Goal: Task Accomplishment & Management: Use online tool/utility

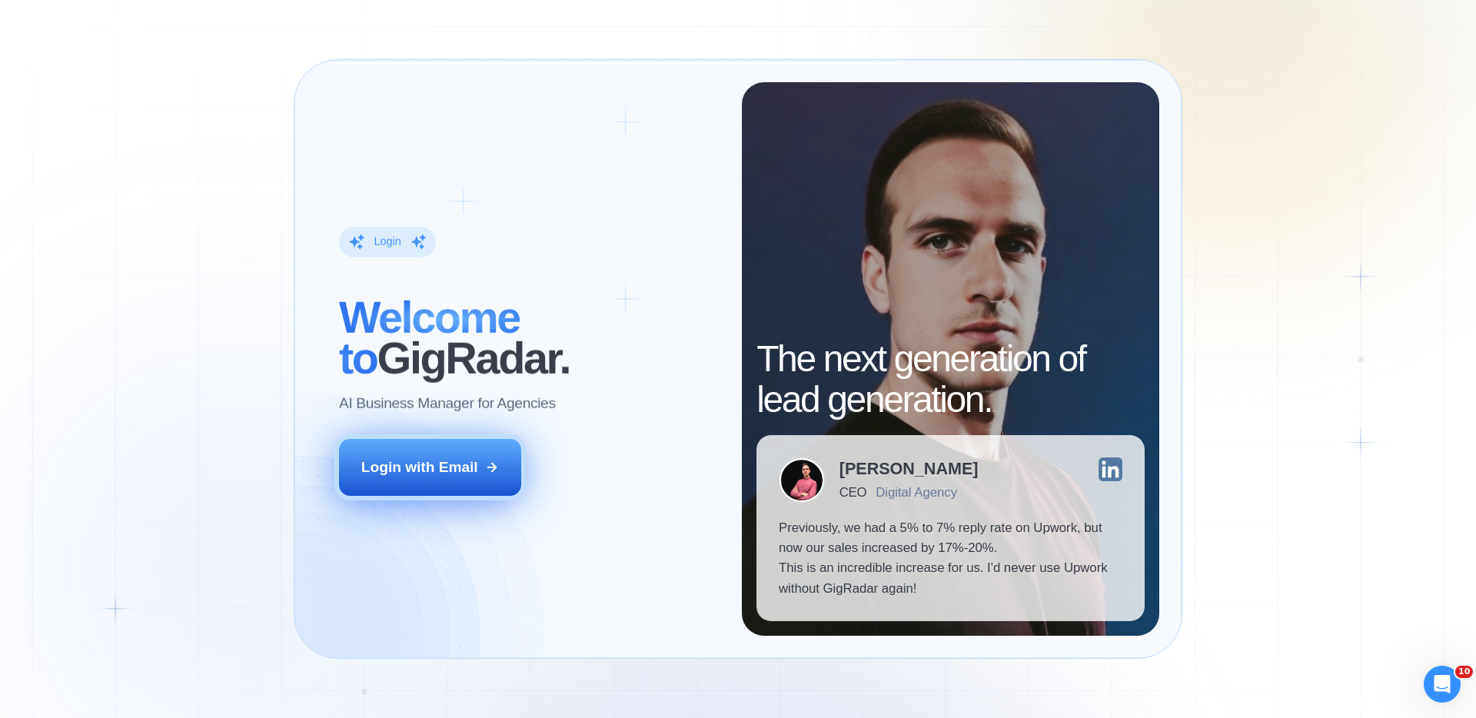
click at [491, 444] on button "Login with Email" at bounding box center [430, 467] width 183 height 57
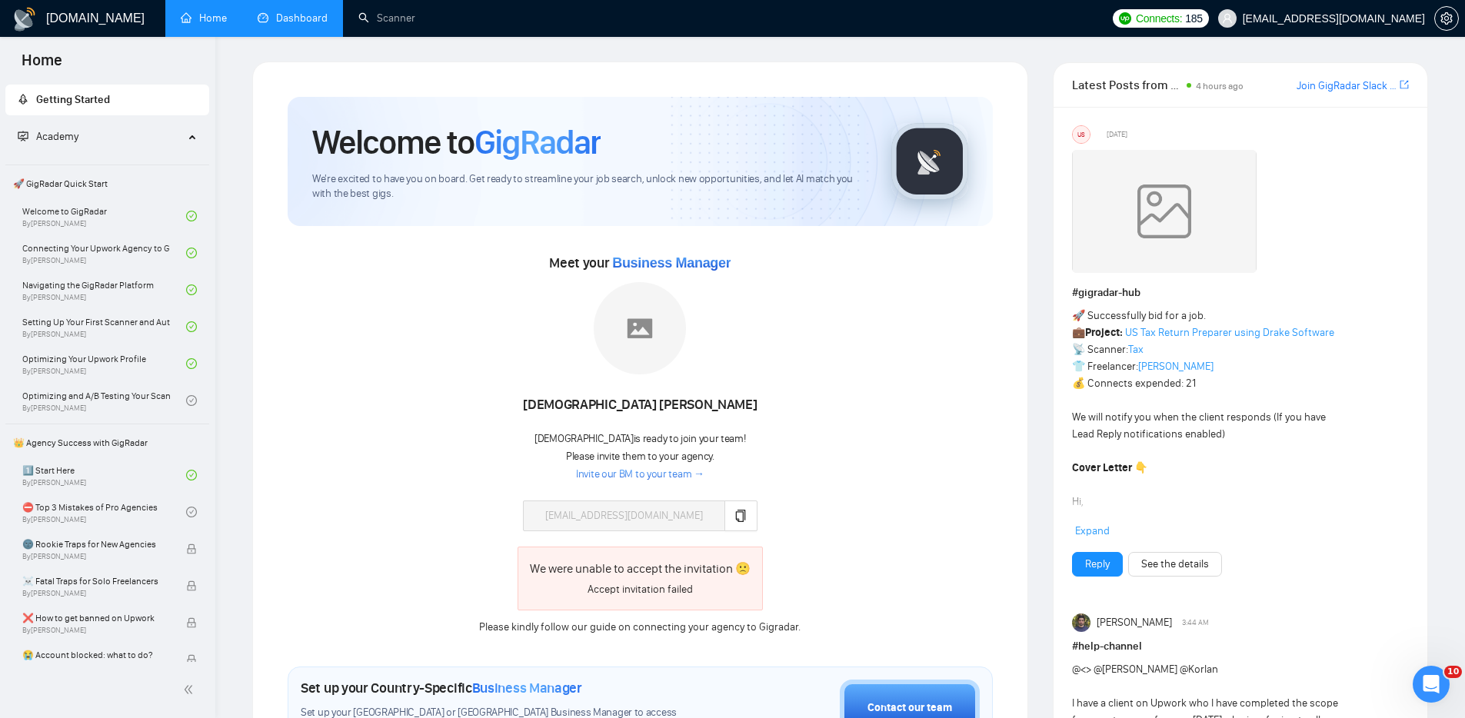
click at [303, 12] on link "Dashboard" at bounding box center [293, 18] width 70 height 13
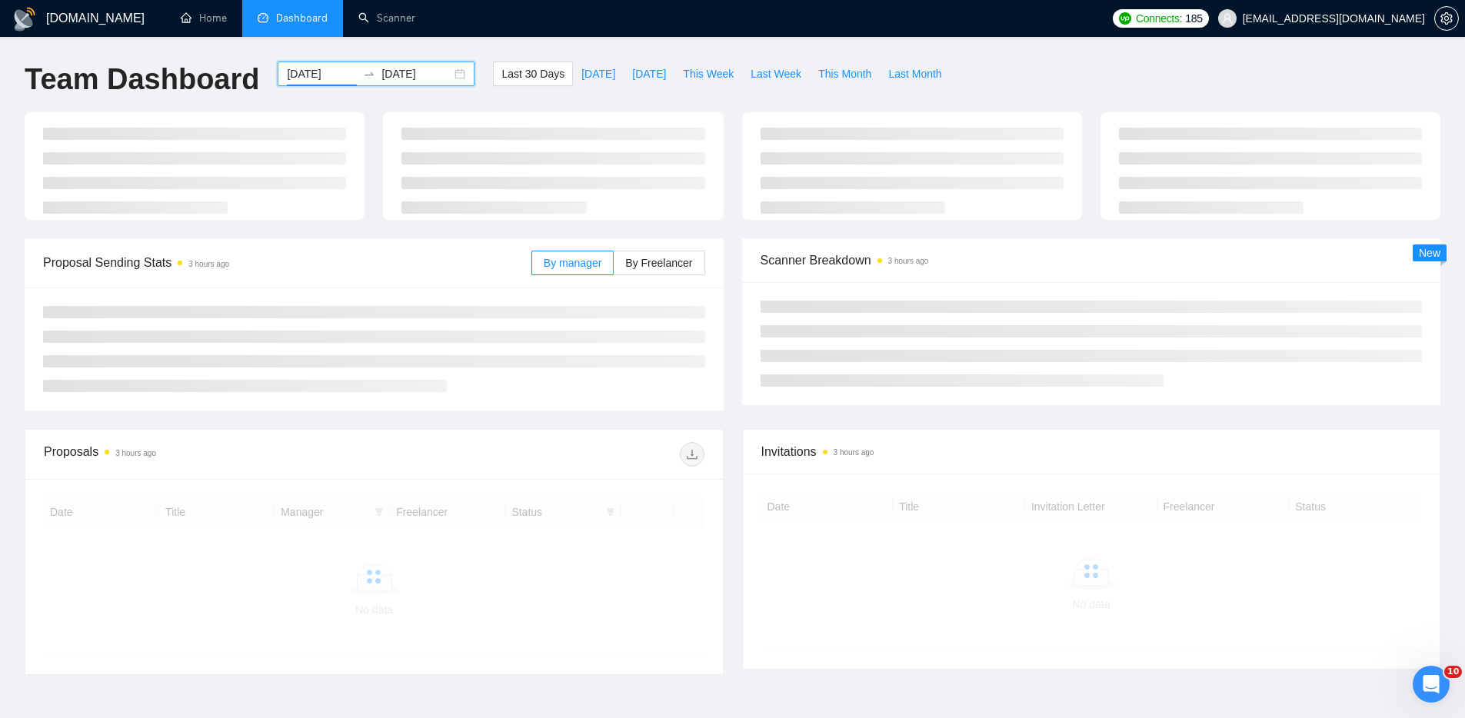
click at [328, 71] on input "[DATE]" at bounding box center [322, 73] width 70 height 17
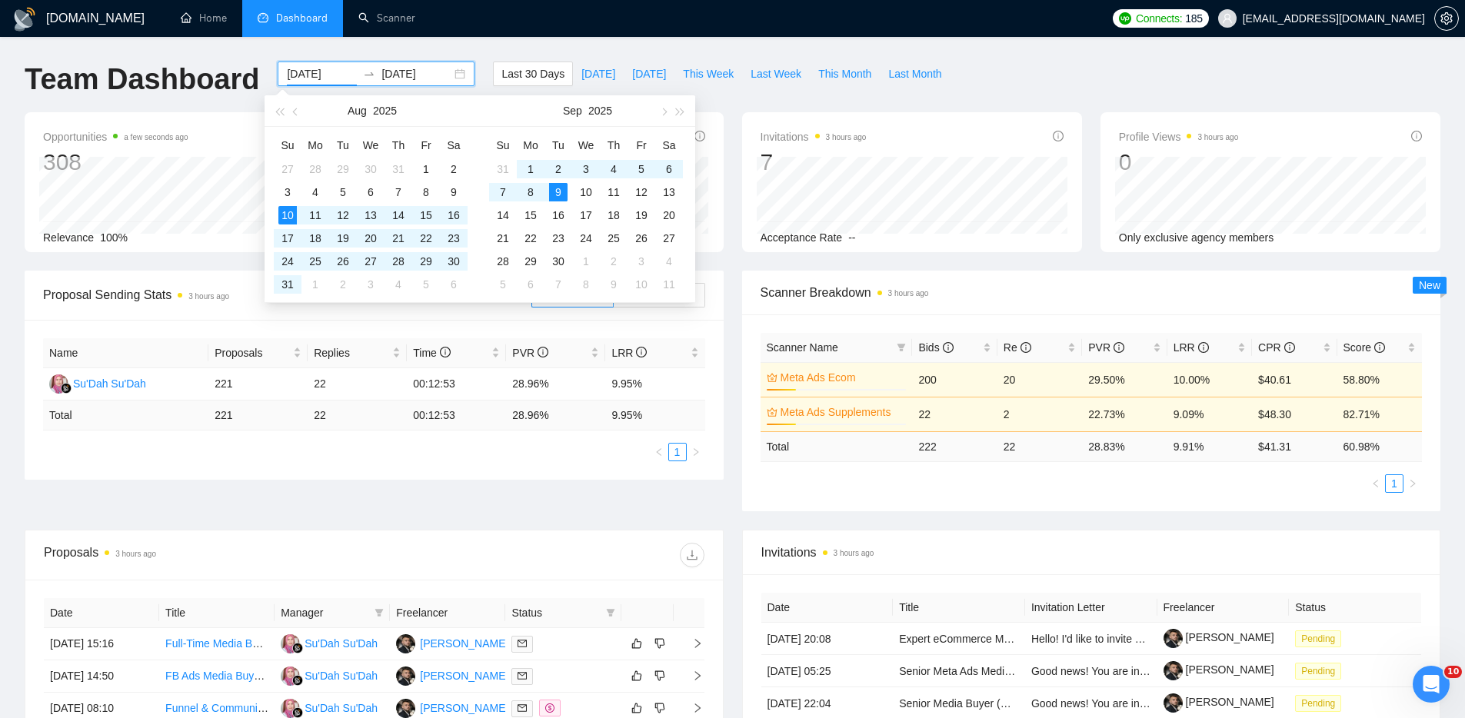
click at [1049, 52] on div "GigRadar.io Home Dashboard Scanner Connects: 185 dmkolef@gmail.com Team Dashboa…" at bounding box center [732, 569] width 1465 height 1138
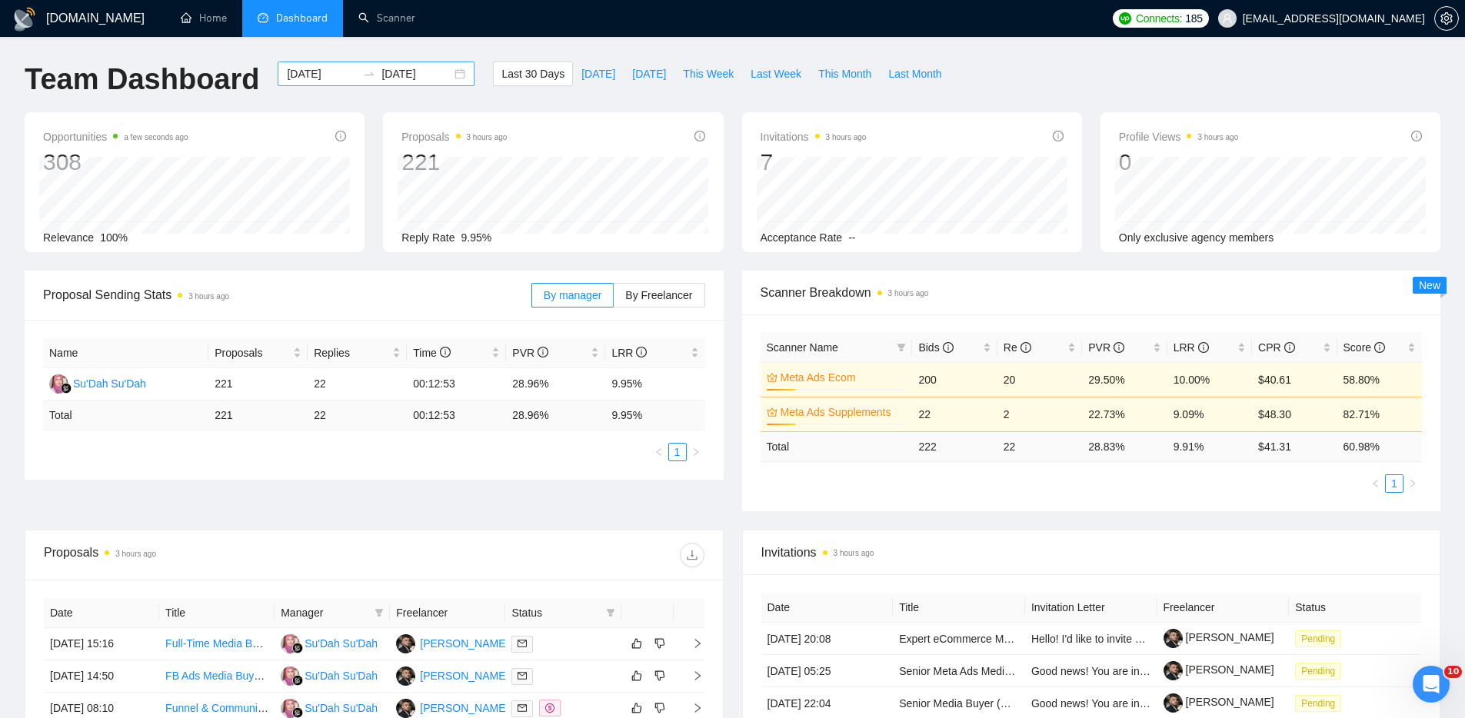
click at [437, 74] on div "2025-08-10 2025-09-09" at bounding box center [376, 74] width 197 height 25
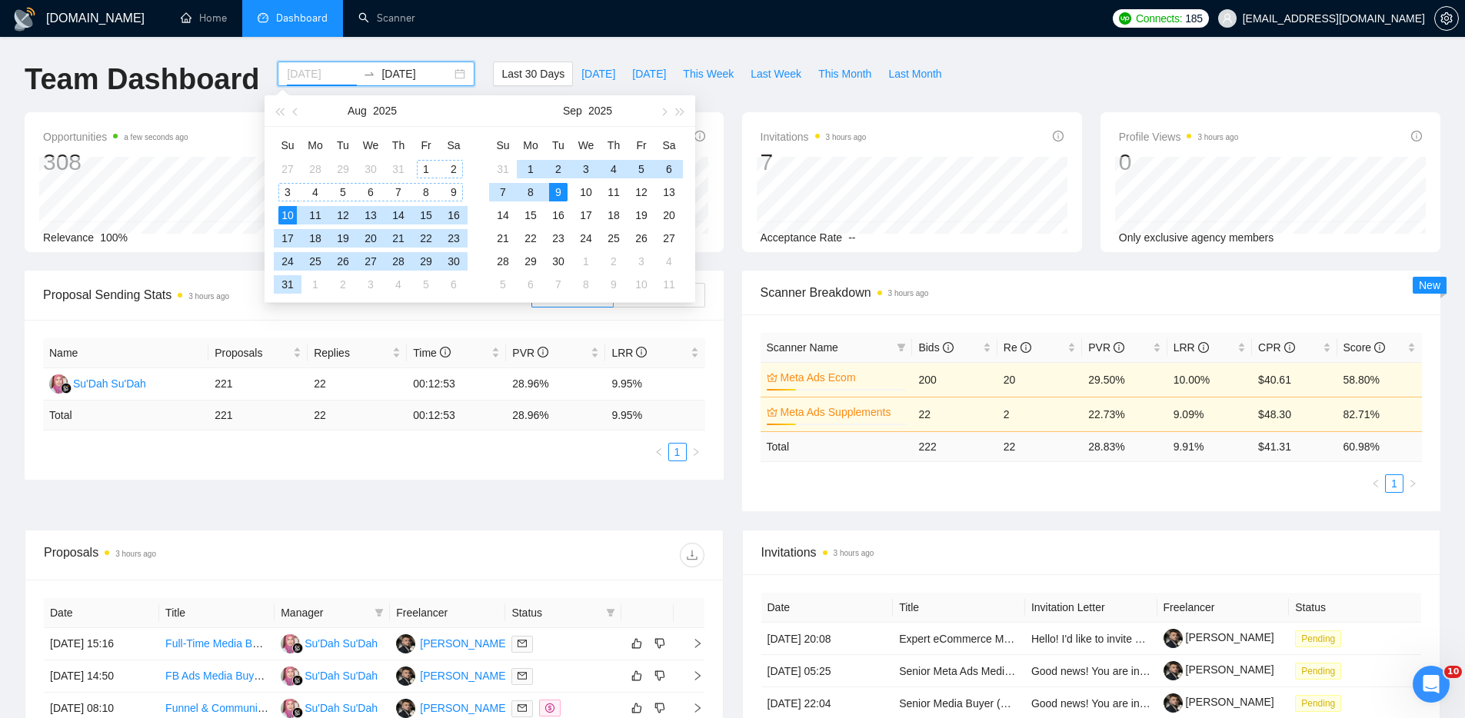
type input "[DATE]"
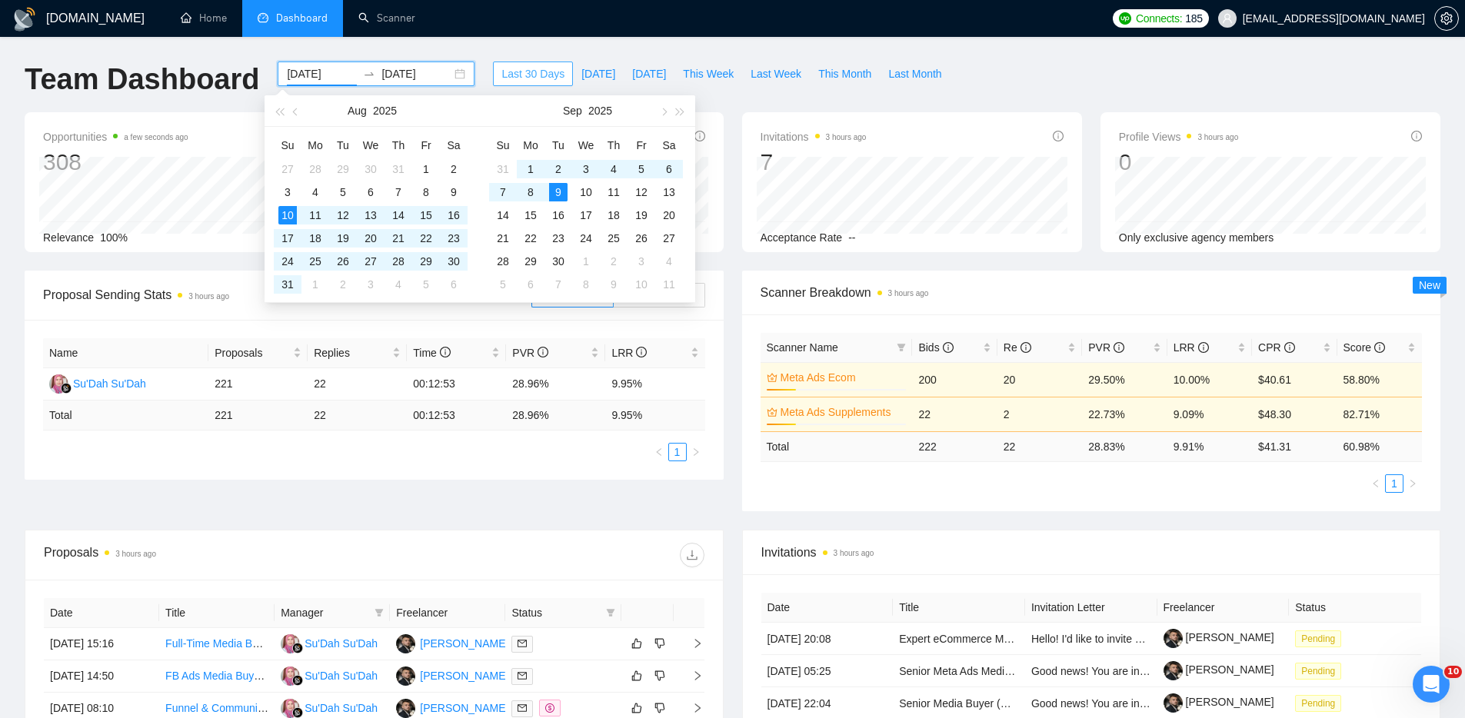
click at [545, 65] on span "Last 30 Days" at bounding box center [532, 73] width 63 height 17
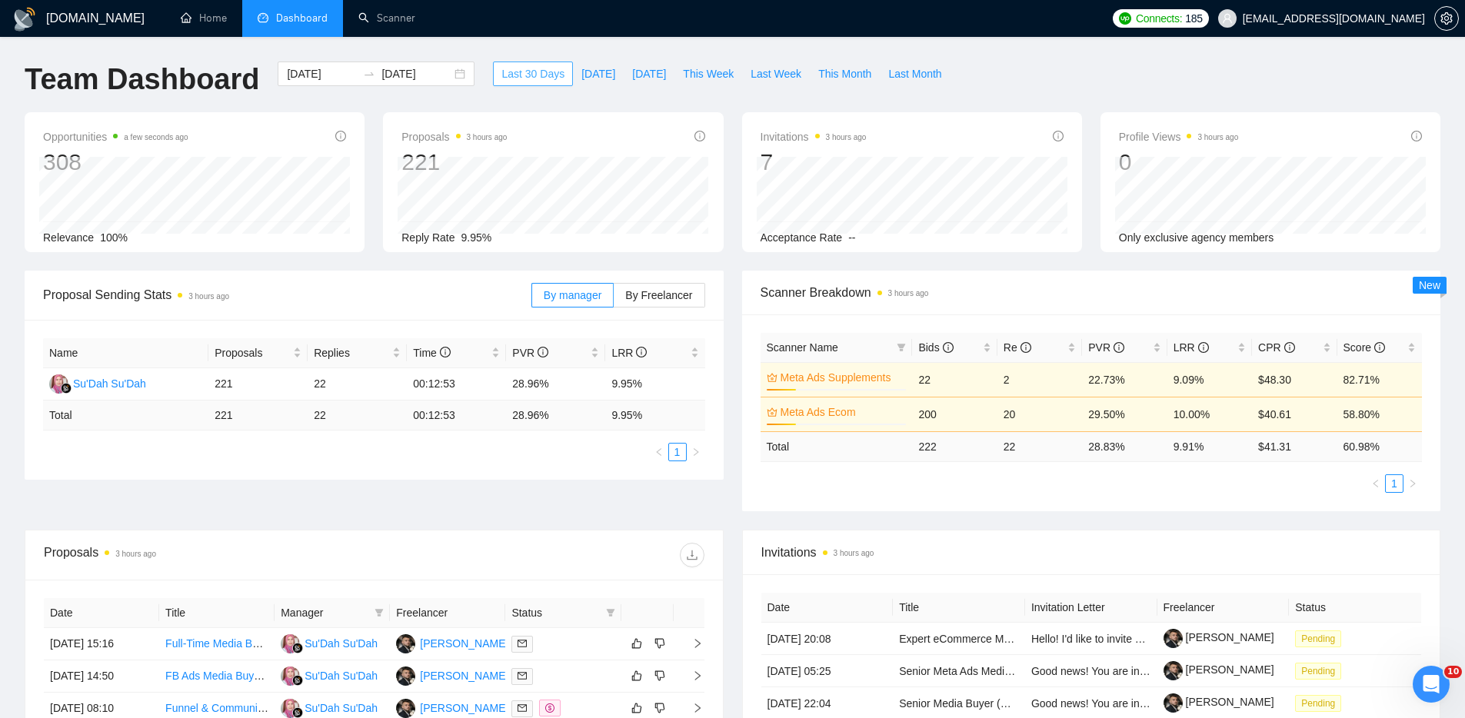
click at [532, 65] on span "Last 30 Days" at bounding box center [532, 73] width 63 height 17
click at [530, 77] on span "Last 30 Days" at bounding box center [532, 73] width 63 height 17
click at [510, 77] on span "Last 30 Days" at bounding box center [532, 73] width 63 height 17
click at [415, 21] on link "Scanner" at bounding box center [386, 18] width 57 height 13
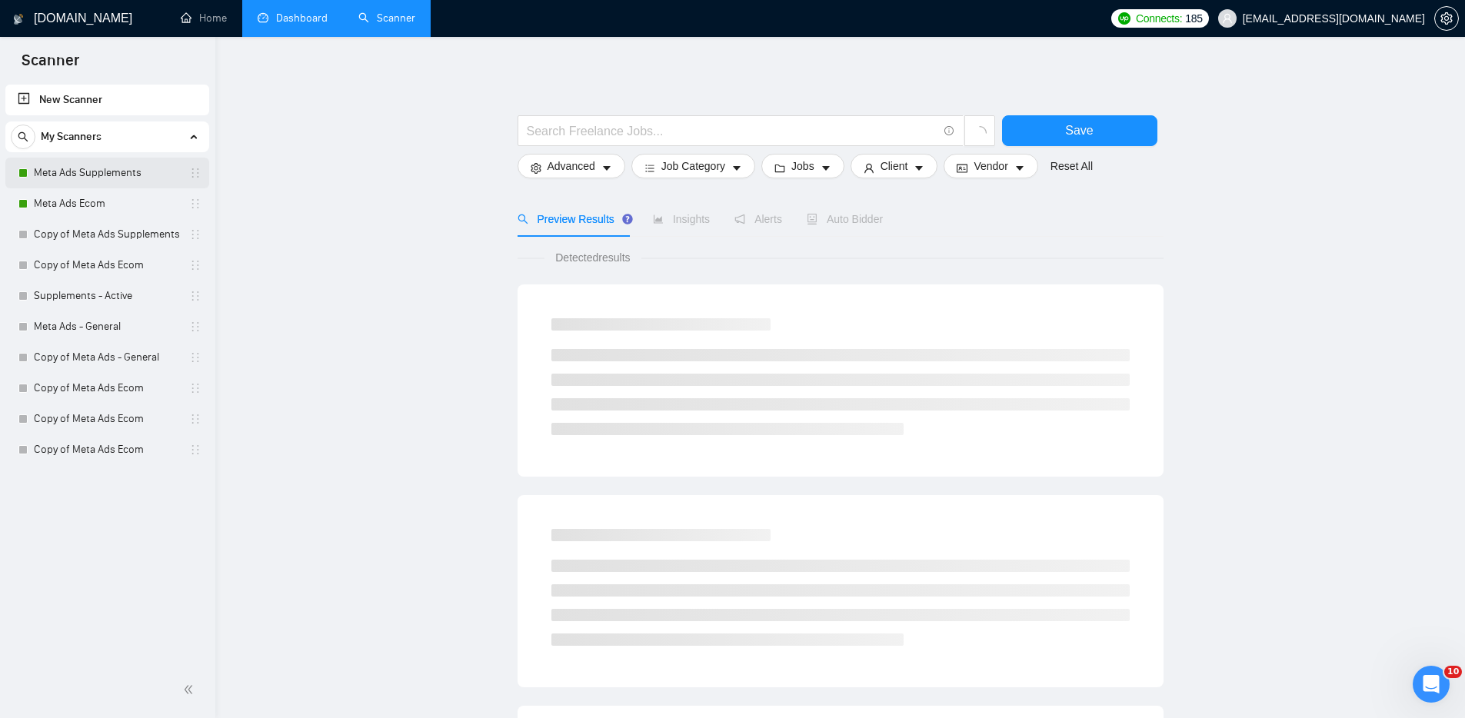
click at [131, 163] on link "Meta Ads Supplements" at bounding box center [107, 173] width 146 height 31
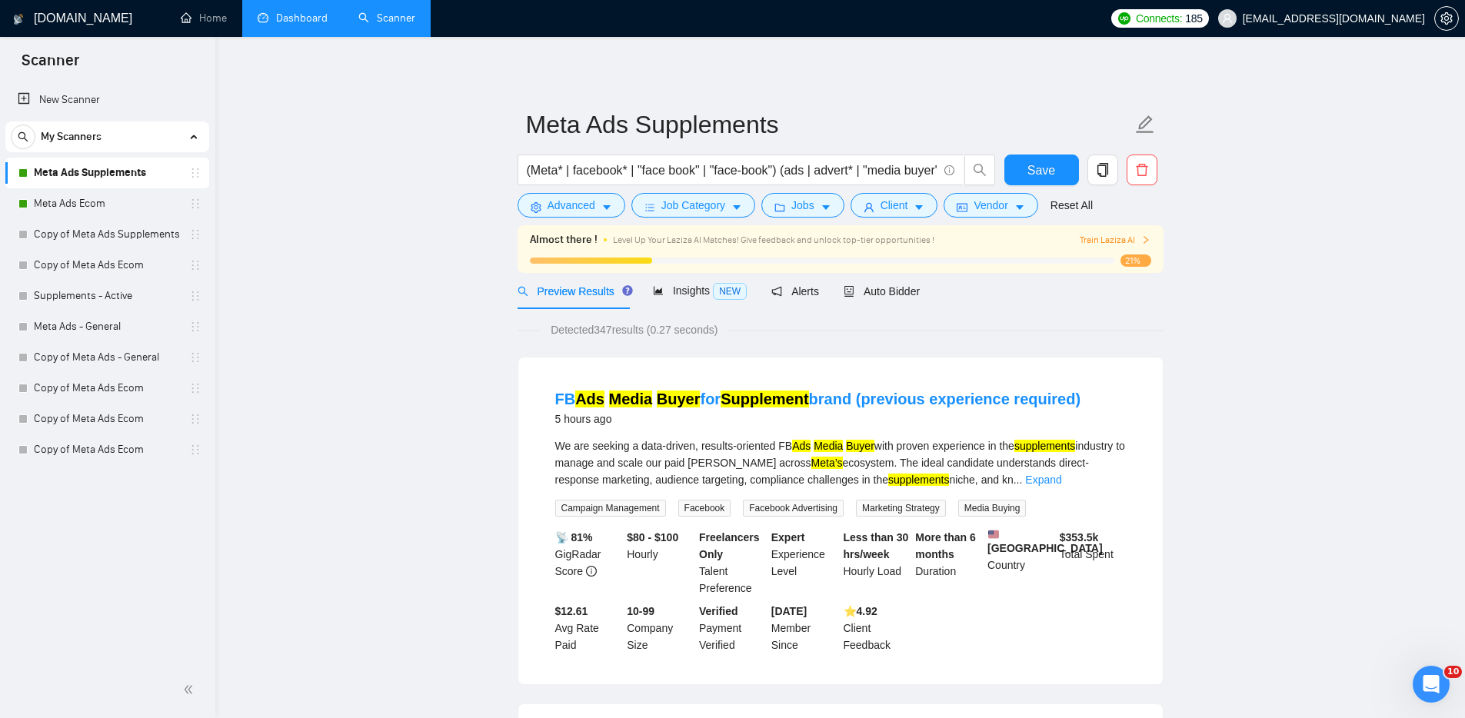
scroll to position [0, 101]
drag, startPoint x: 867, startPoint y: 184, endPoint x: 1063, endPoint y: 191, distance: 195.4
click at [1058, 191] on div "(Meta* | facebook* | "face book" | "face-book") (ads | advert* | "media buyer")…" at bounding box center [837, 174] width 646 height 38
click at [697, 301] on div "Insights NEW" at bounding box center [700, 291] width 94 height 36
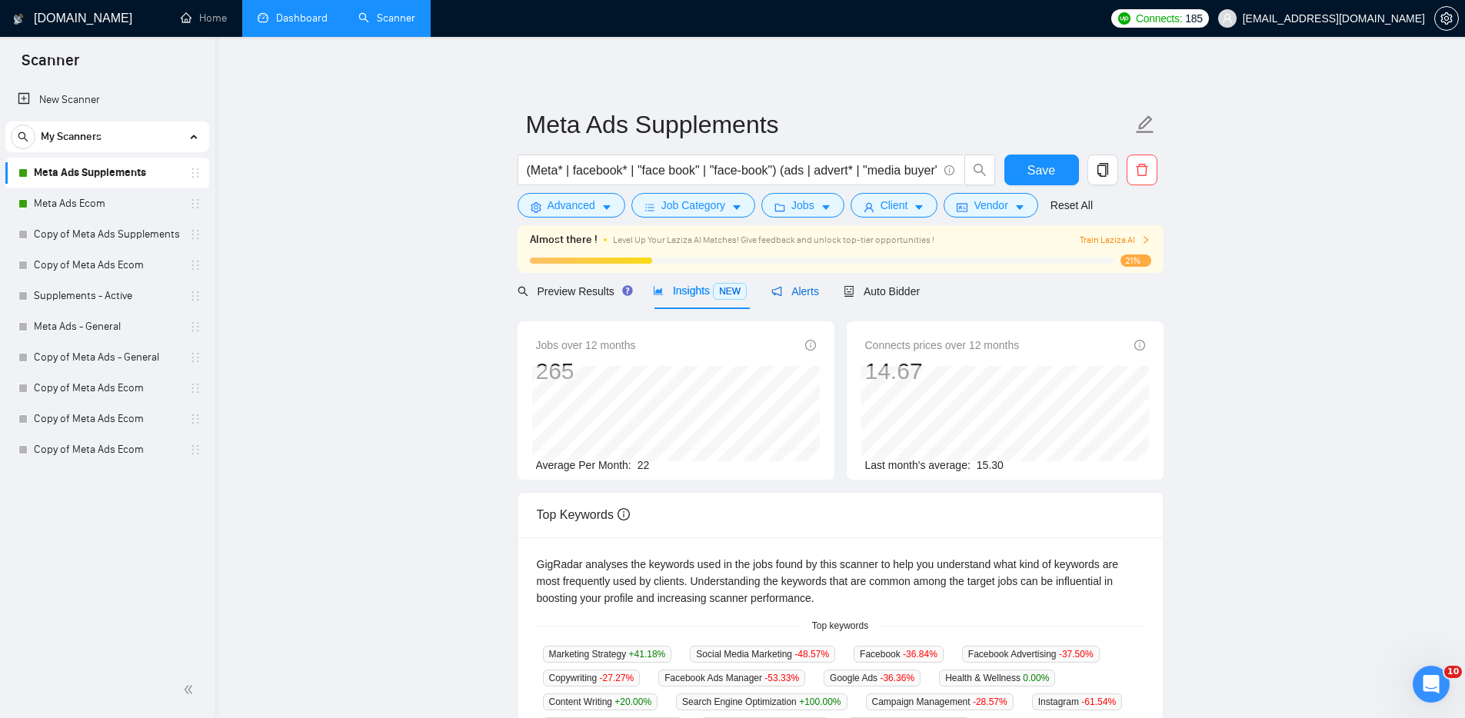
click at [815, 297] on span "Alerts" at bounding box center [795, 291] width 48 height 12
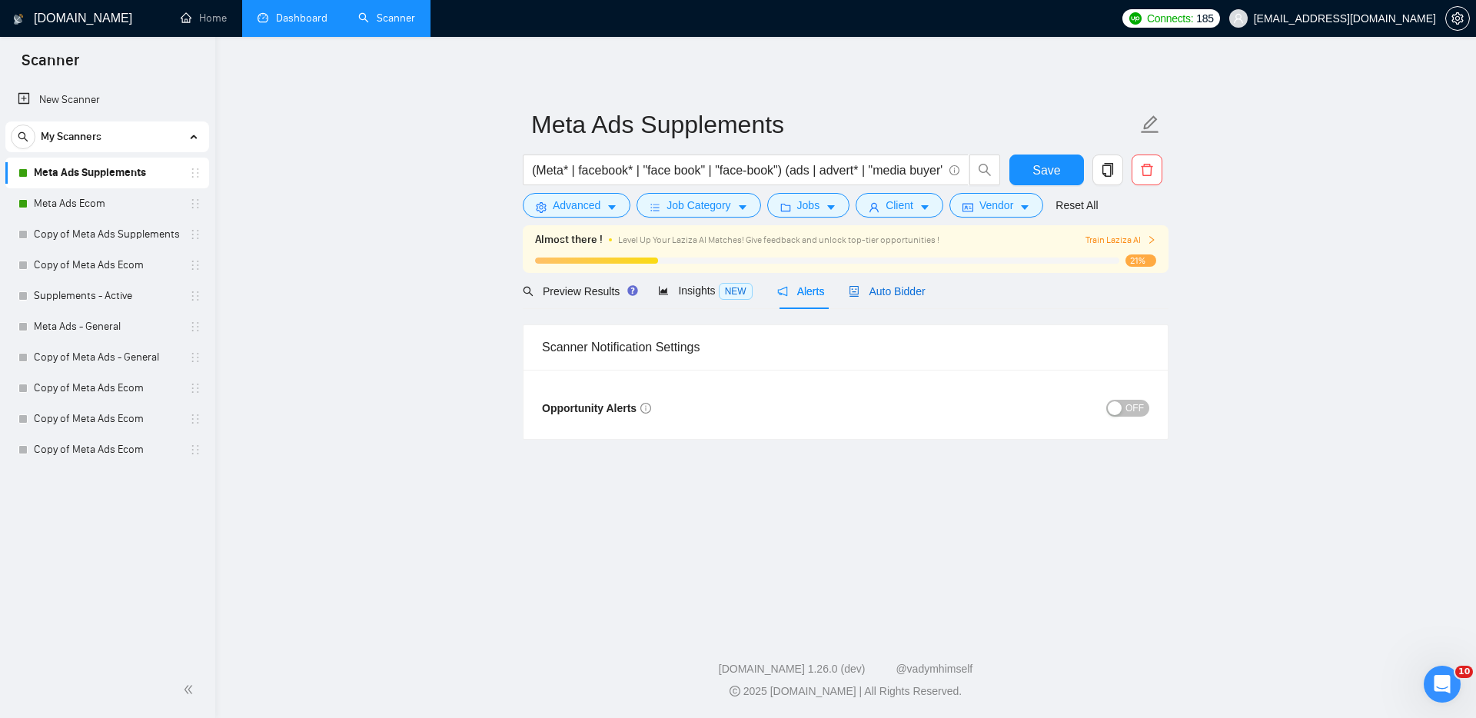
click at [900, 297] on span "Auto Bidder" at bounding box center [887, 291] width 76 height 12
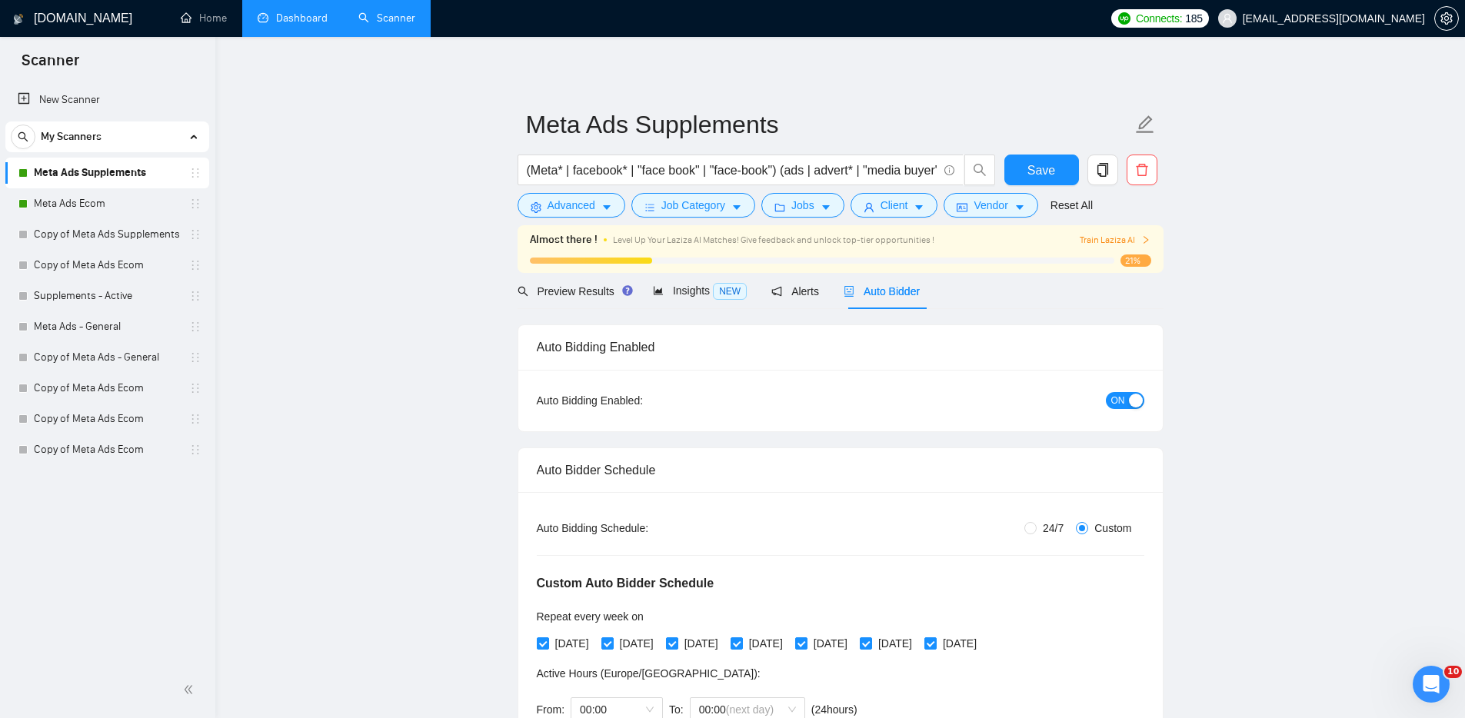
click at [104, 176] on link "Meta Ads Supplements" at bounding box center [107, 173] width 146 height 31
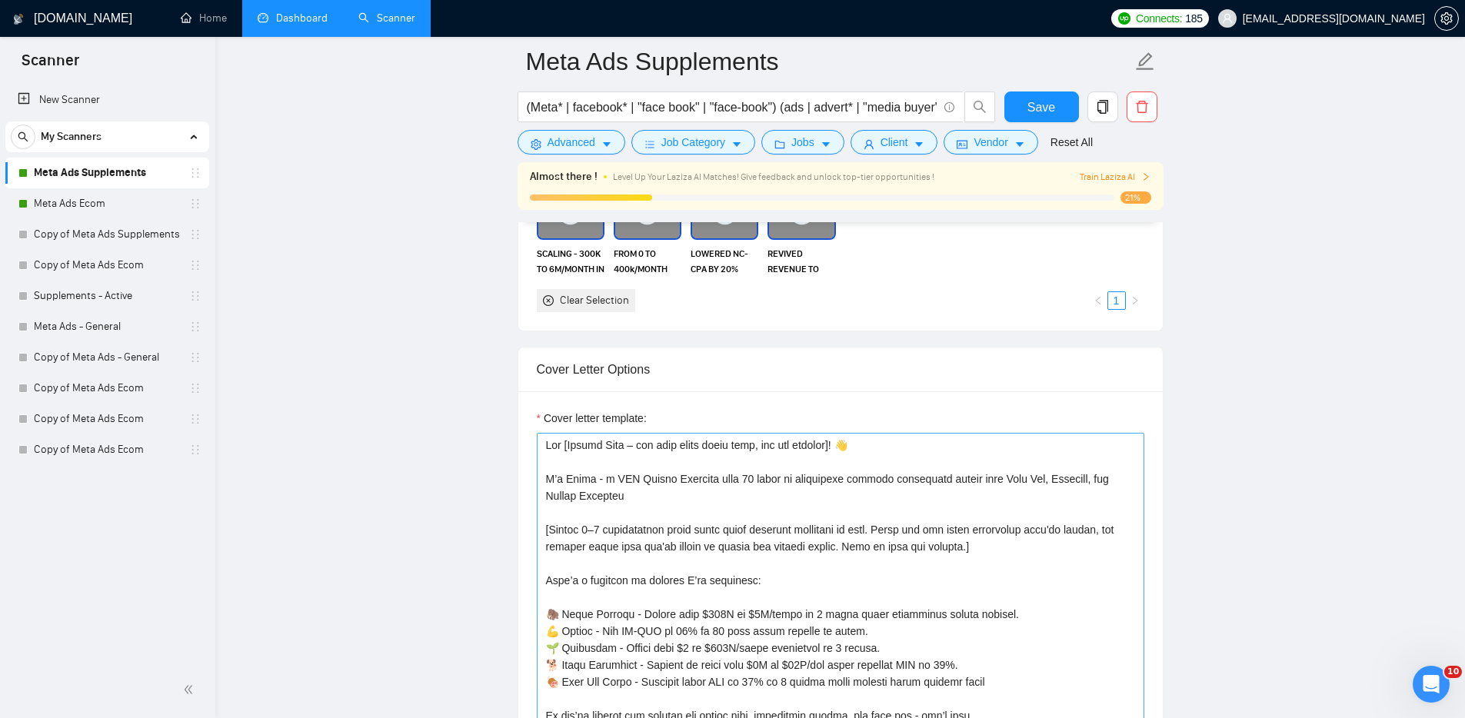
scroll to position [1771, 0]
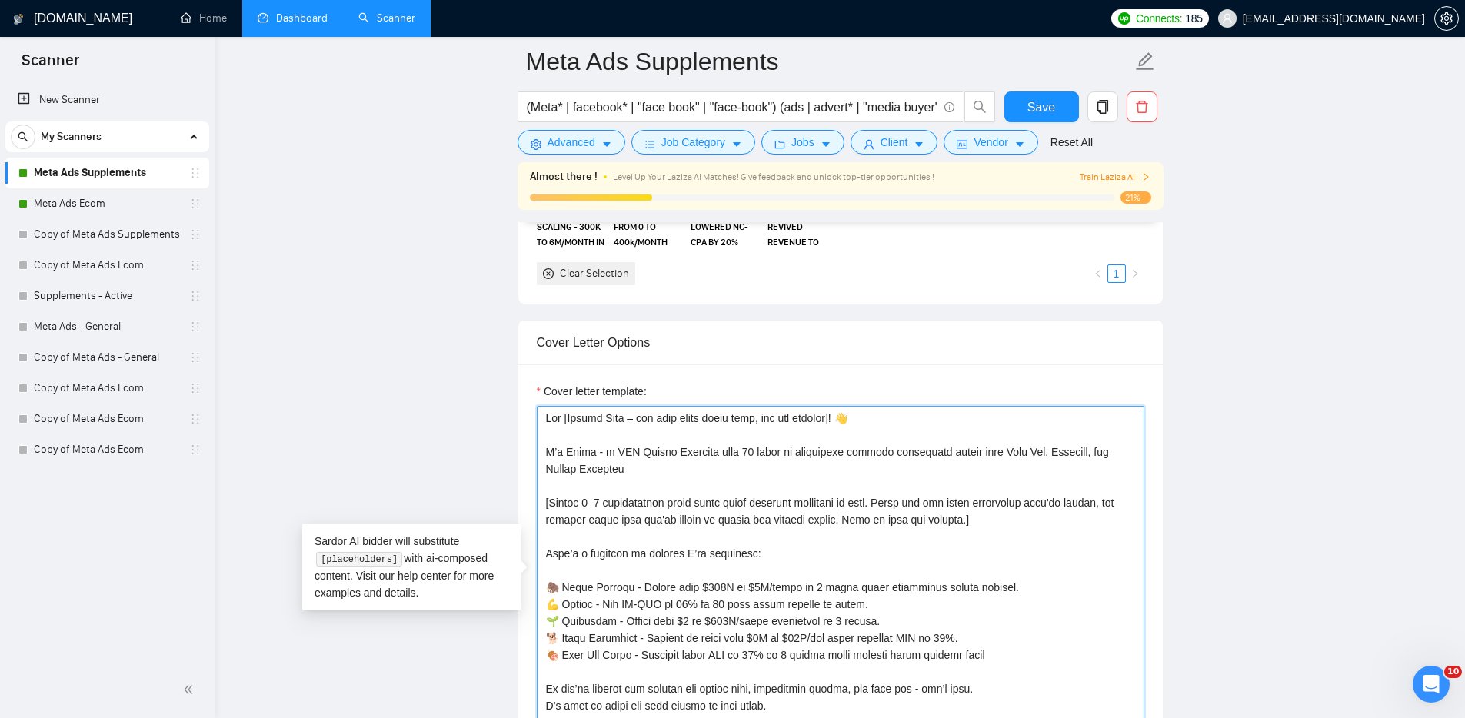
drag, startPoint x: 632, startPoint y: 574, endPoint x: 547, endPoint y: 596, distance: 87.5
click at [543, 597] on textarea "Cover letter template:" at bounding box center [840, 579] width 607 height 346
drag, startPoint x: 873, startPoint y: 618, endPoint x: 489, endPoint y: 597, distance: 385.0
drag, startPoint x: 1000, startPoint y: 612, endPoint x: 977, endPoint y: 607, distance: 23.7
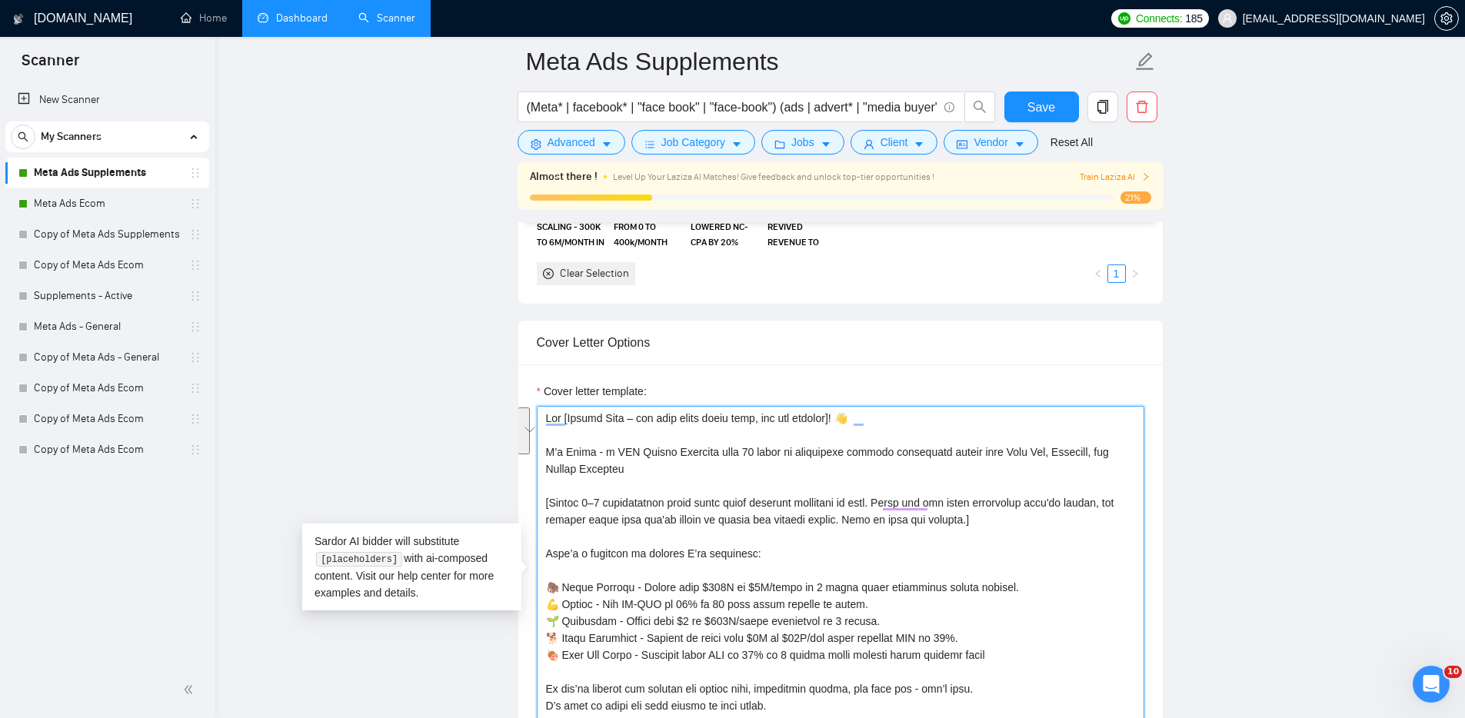
click at [999, 613] on textarea "Cover letter template:" at bounding box center [840, 579] width 607 height 346
click at [933, 614] on textarea "Cover letter template:" at bounding box center [840, 579] width 607 height 346
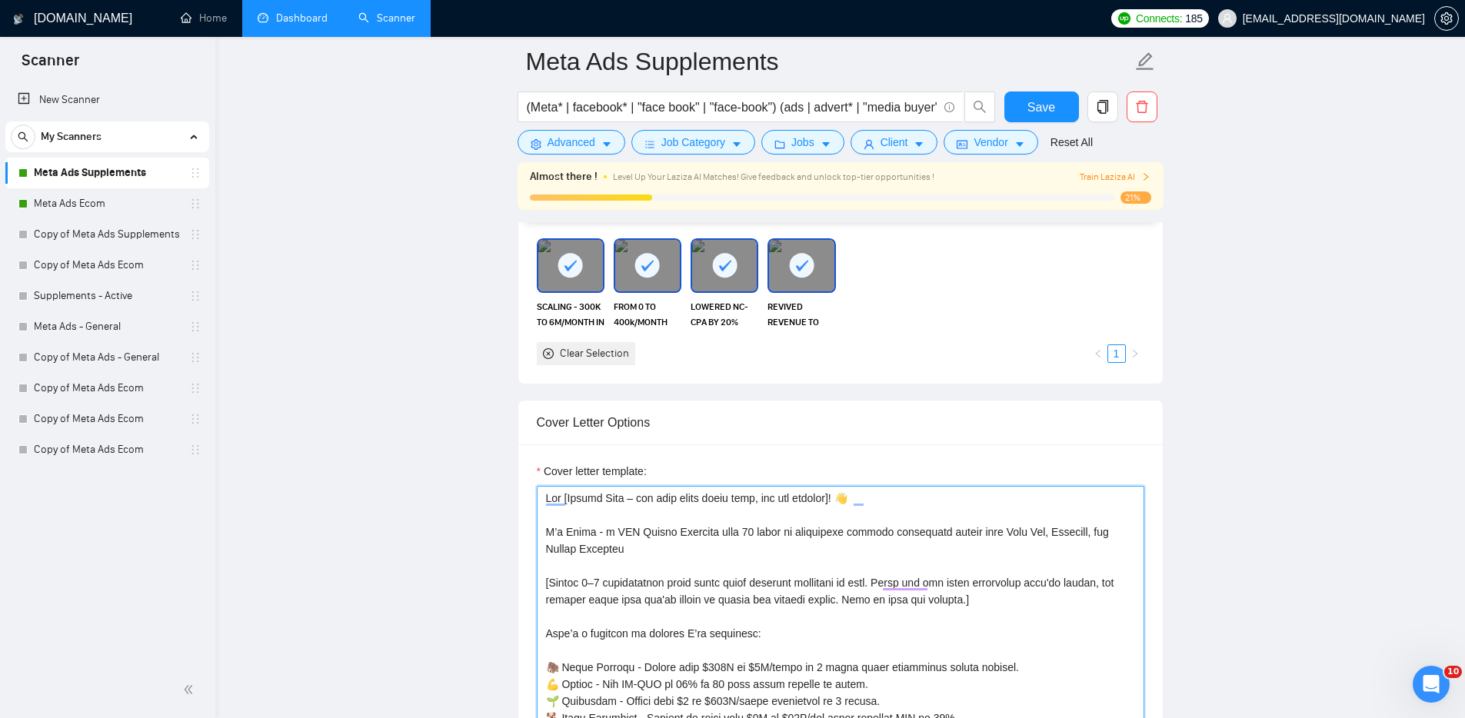
scroll to position [1659, 0]
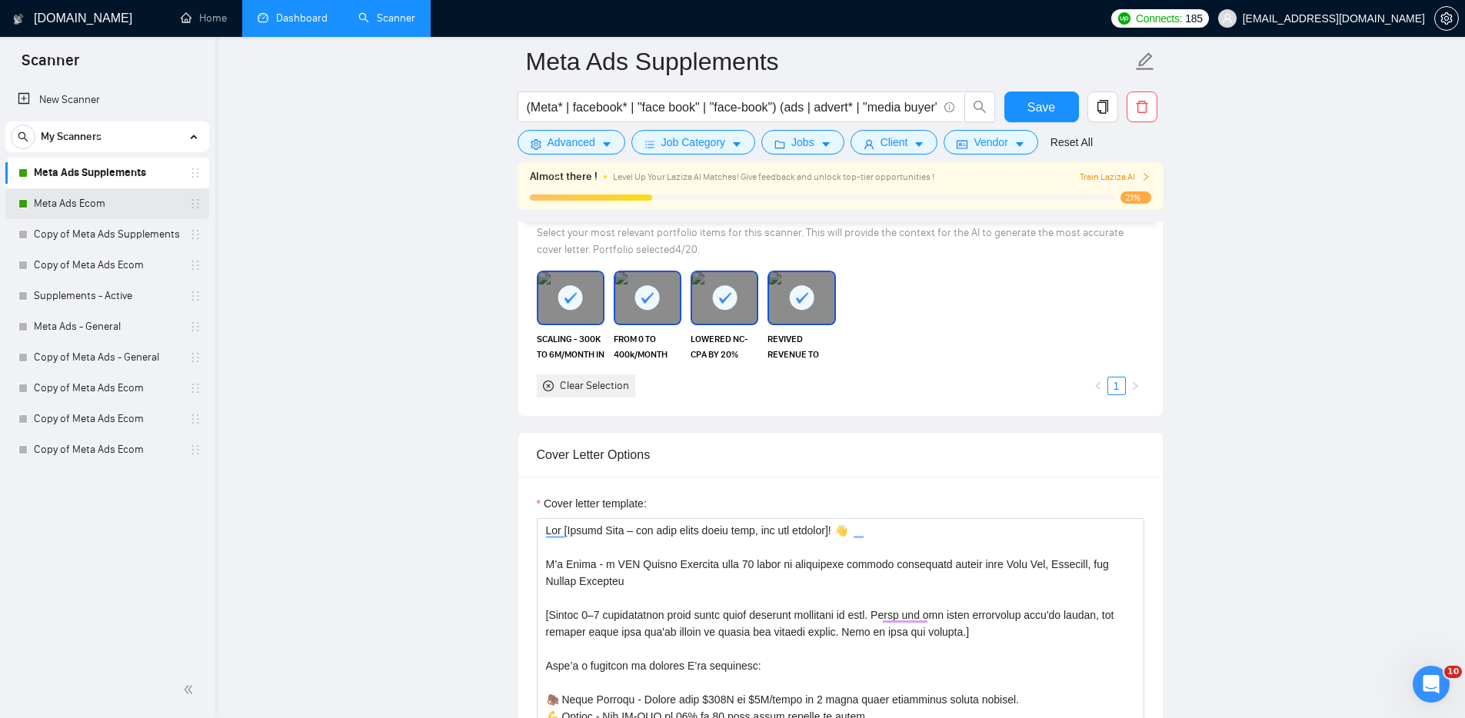
click at [111, 203] on link "Meta Ads Ecom" at bounding box center [107, 203] width 146 height 31
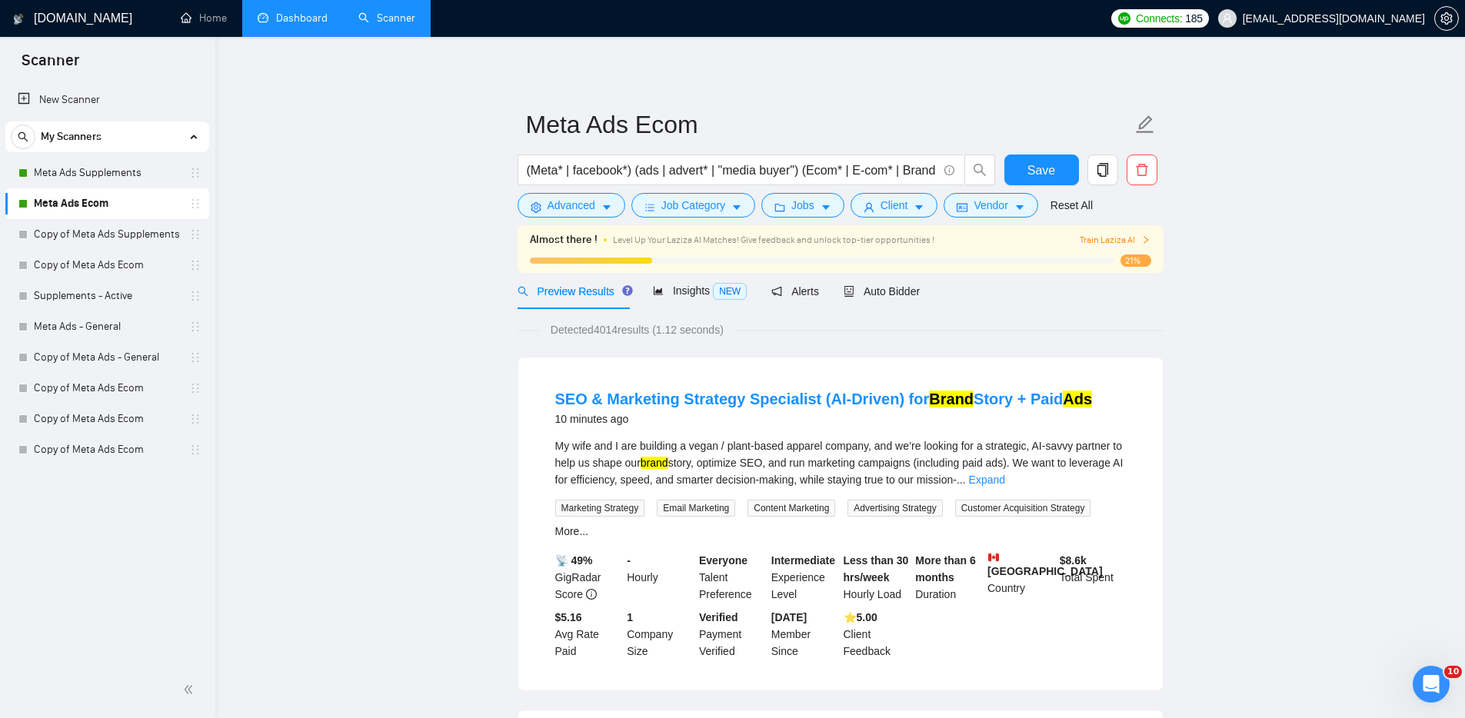
click at [314, 25] on link "Dashboard" at bounding box center [293, 18] width 70 height 13
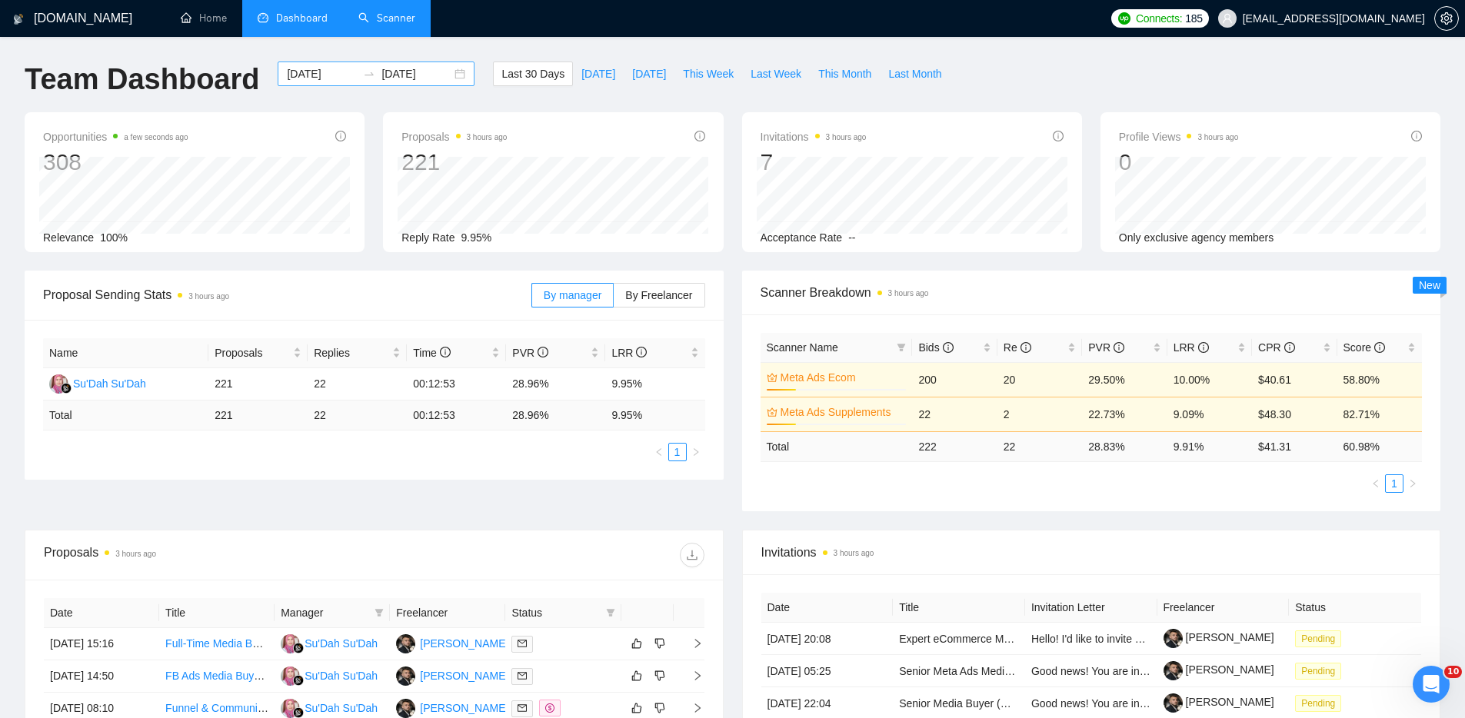
click at [405, 72] on input "[DATE]" at bounding box center [416, 73] width 70 height 17
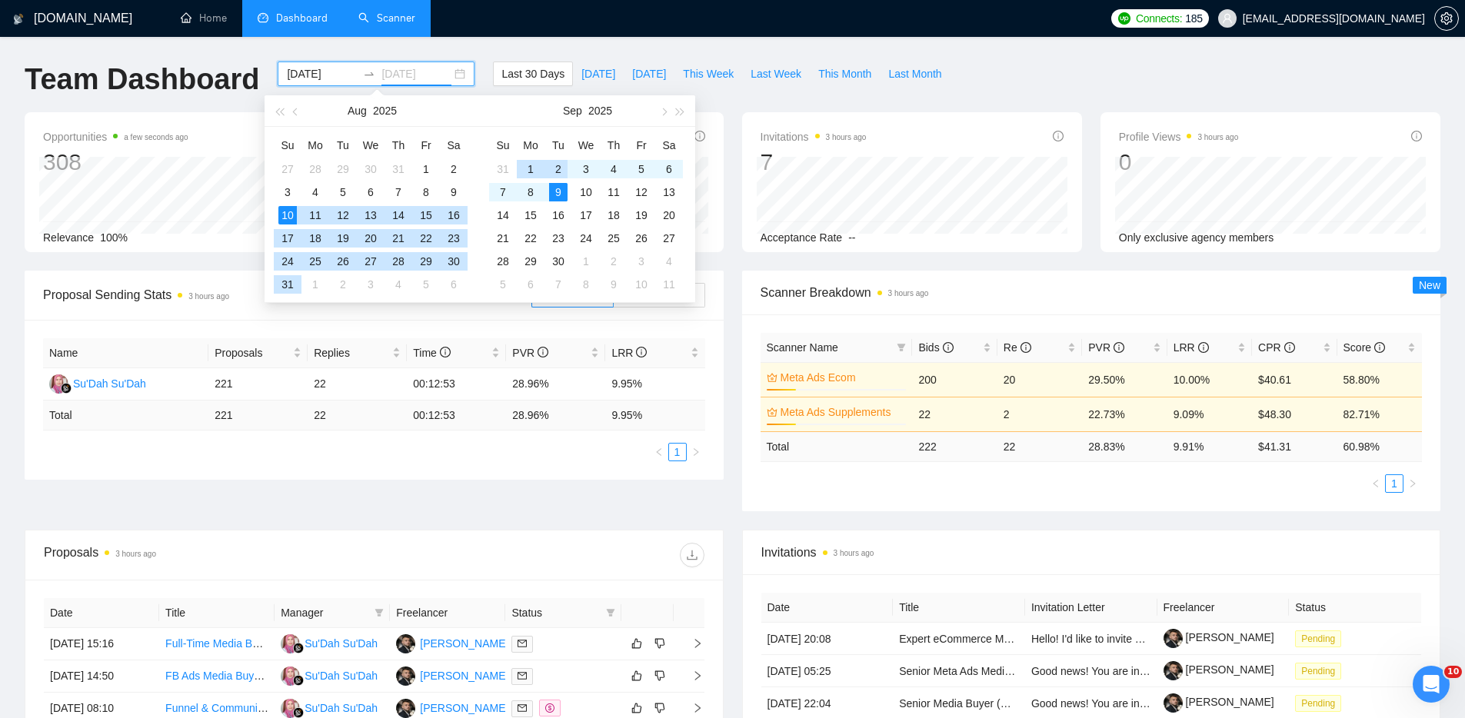
type input "[DATE]"
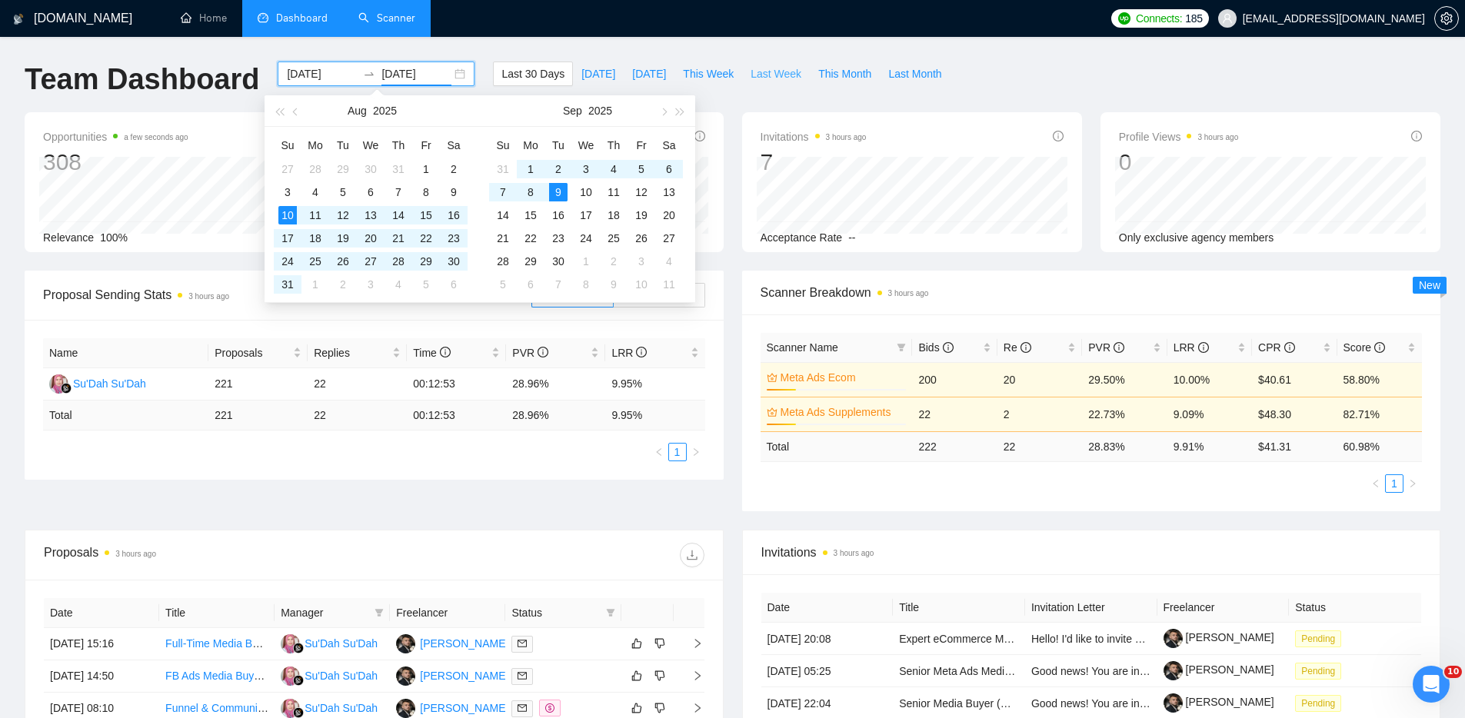
click at [781, 72] on span "Last Week" at bounding box center [775, 73] width 51 height 17
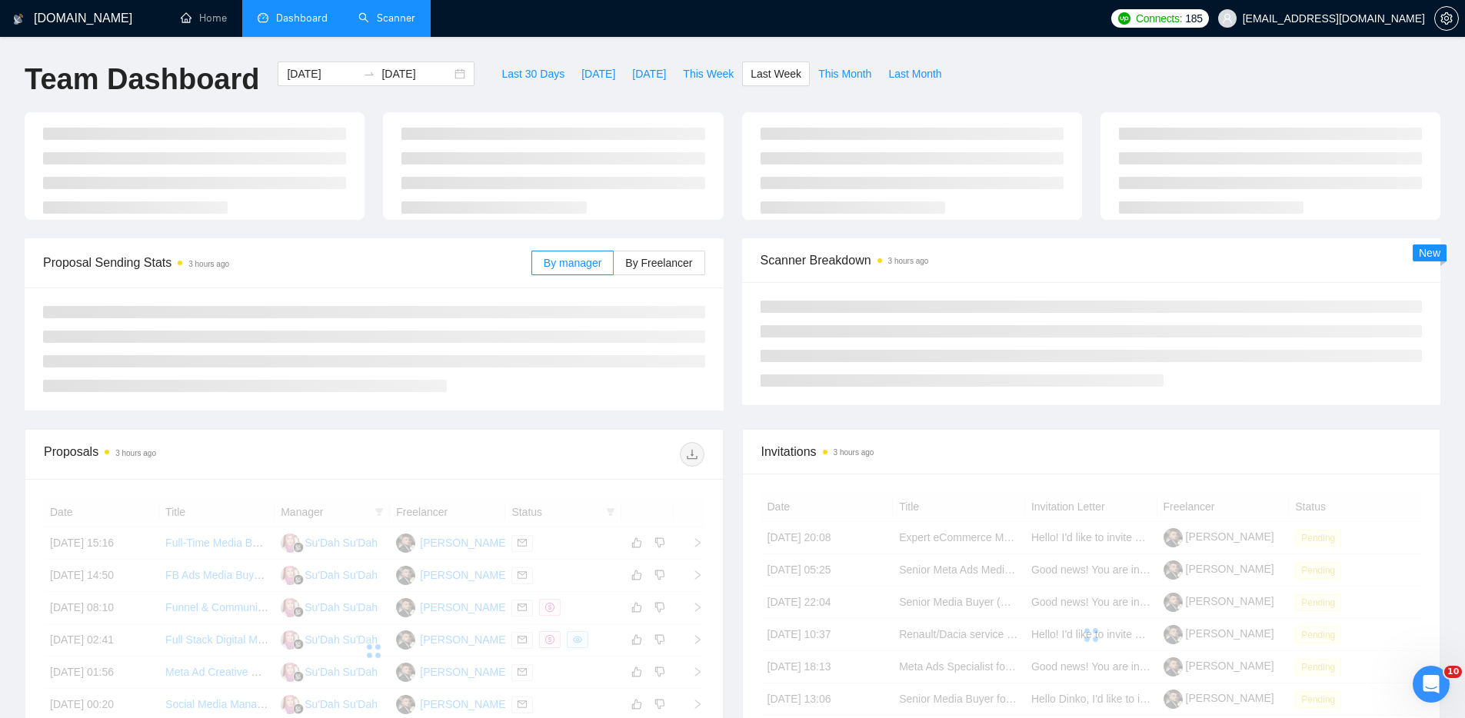
type input "[DATE]"
type input "2025-09-07"
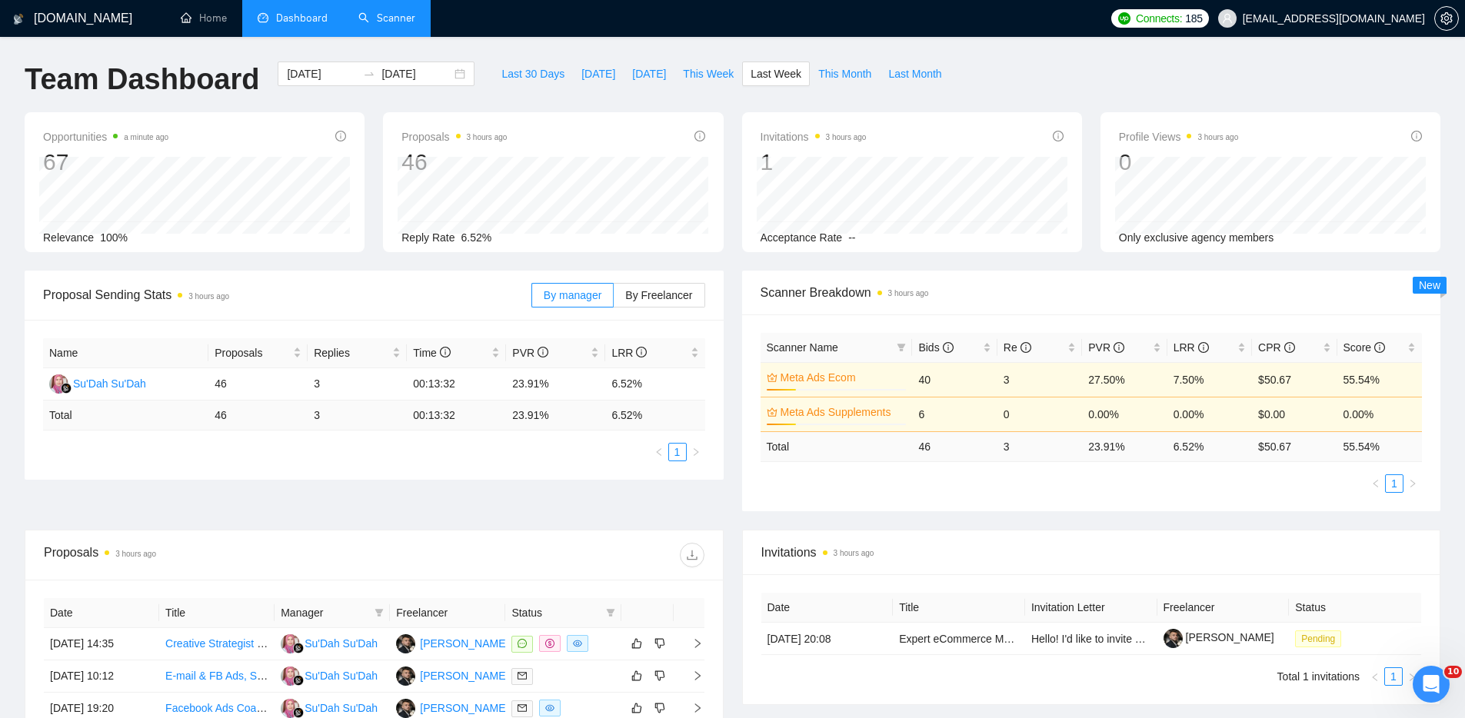
click at [382, 18] on link "Scanner" at bounding box center [386, 18] width 57 height 13
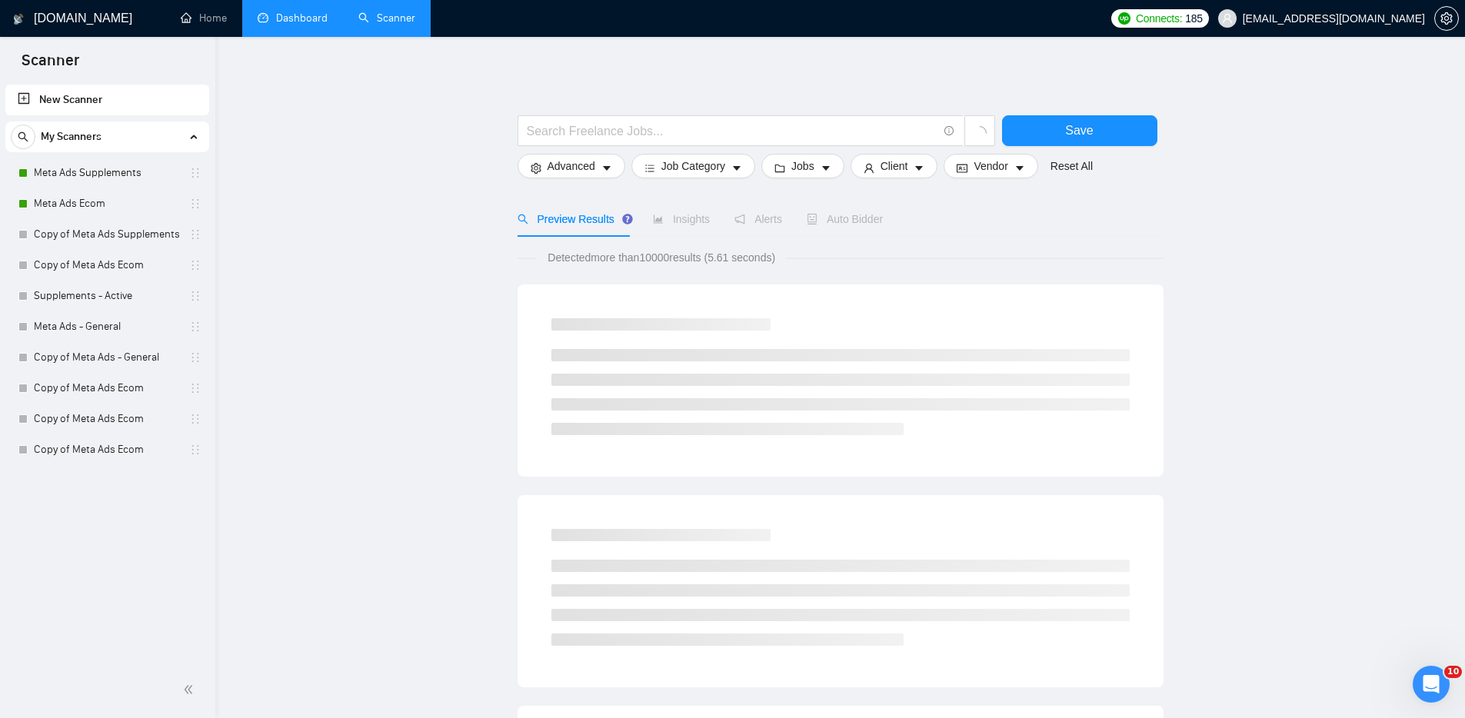
click at [269, 20] on link "Dashboard" at bounding box center [293, 18] width 70 height 13
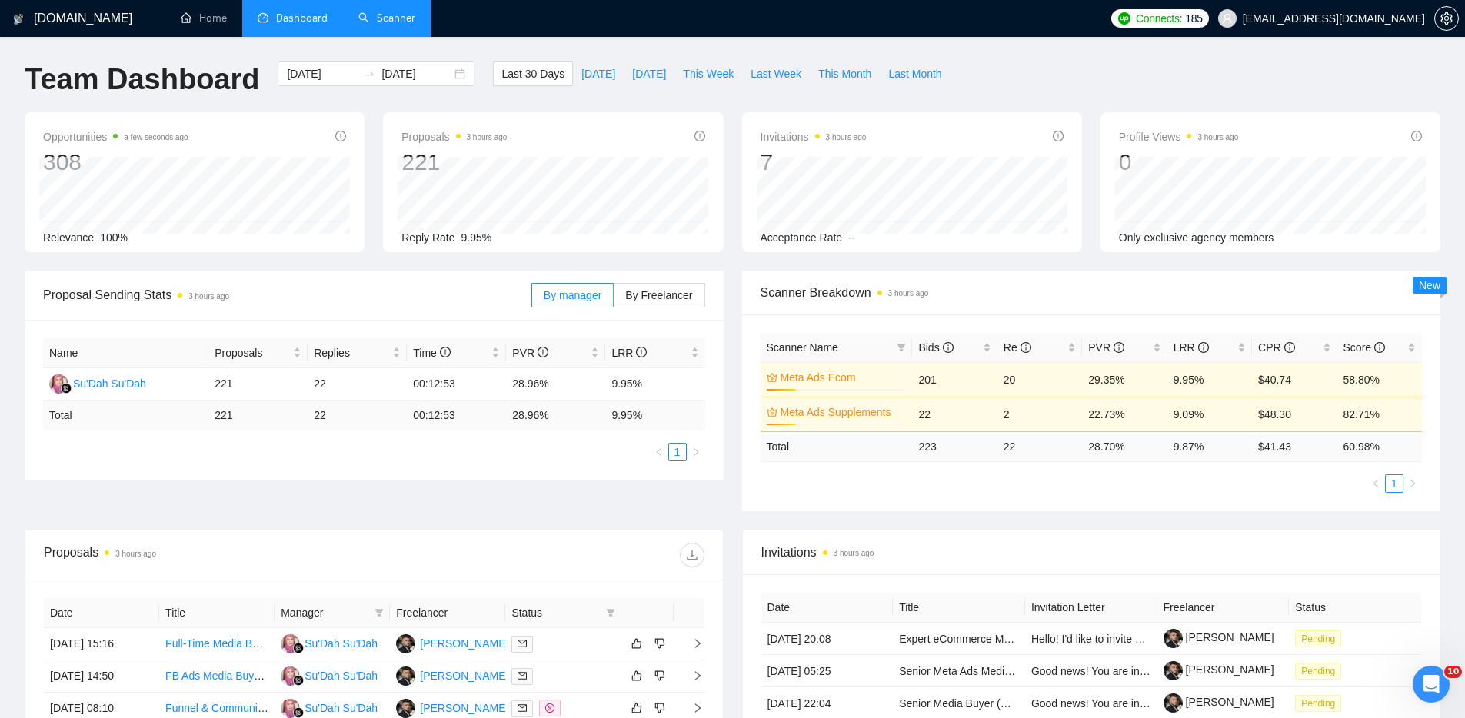
click at [394, 22] on link "Scanner" at bounding box center [386, 18] width 57 height 13
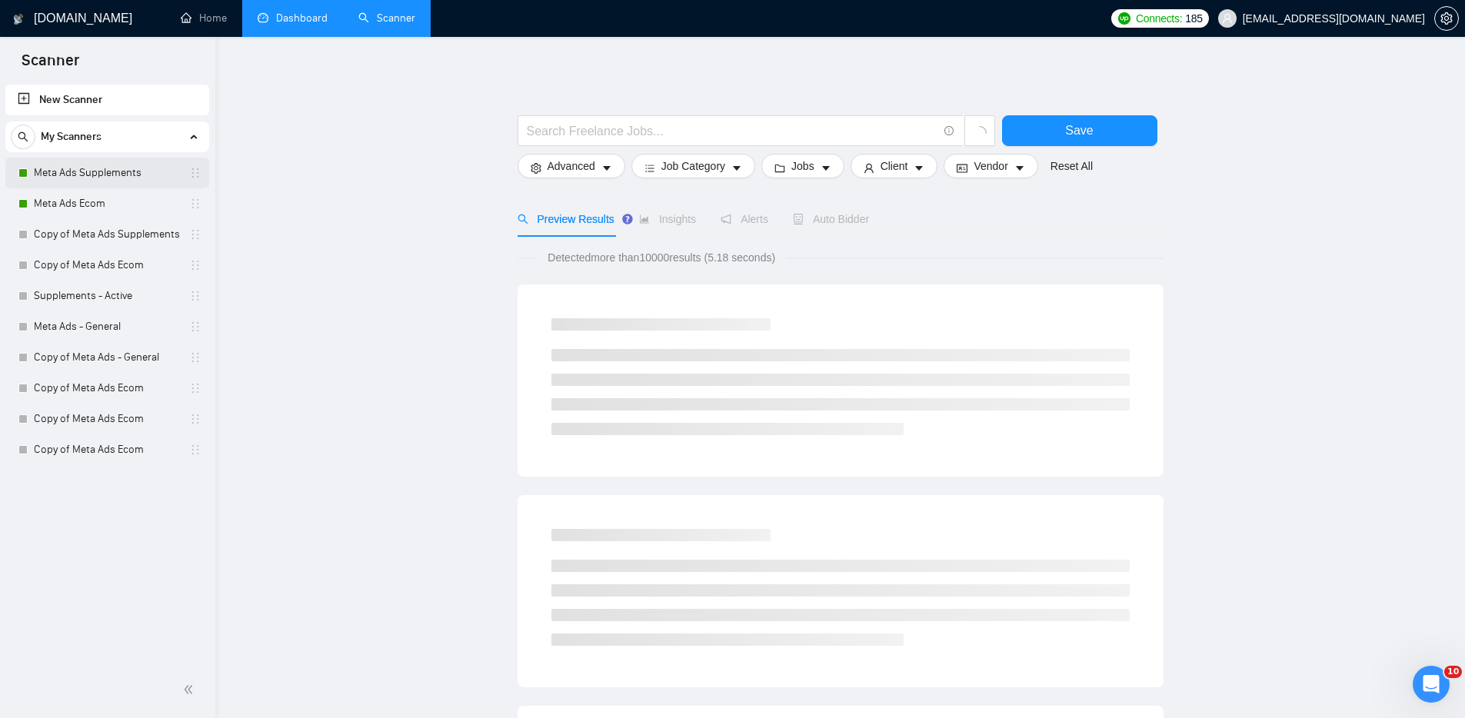
click at [114, 173] on link "Meta Ads Supplements" at bounding box center [107, 173] width 146 height 31
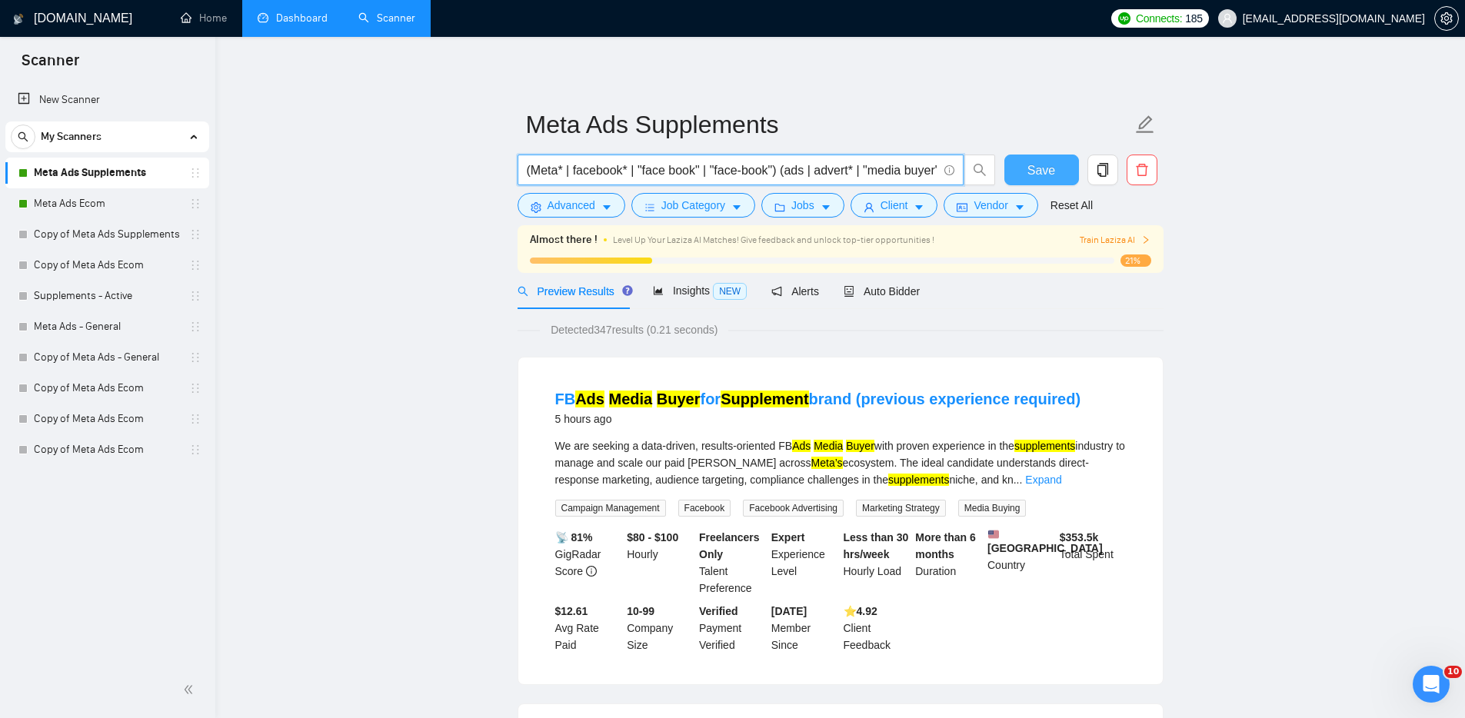
scroll to position [0, 101]
drag, startPoint x: 610, startPoint y: 173, endPoint x: 1070, endPoint y: 185, distance: 460.7
click at [1073, 185] on div "(Meta* | facebook* | "face book" | "face-book") (ads | advert* | "media buyer")…" at bounding box center [837, 174] width 646 height 38
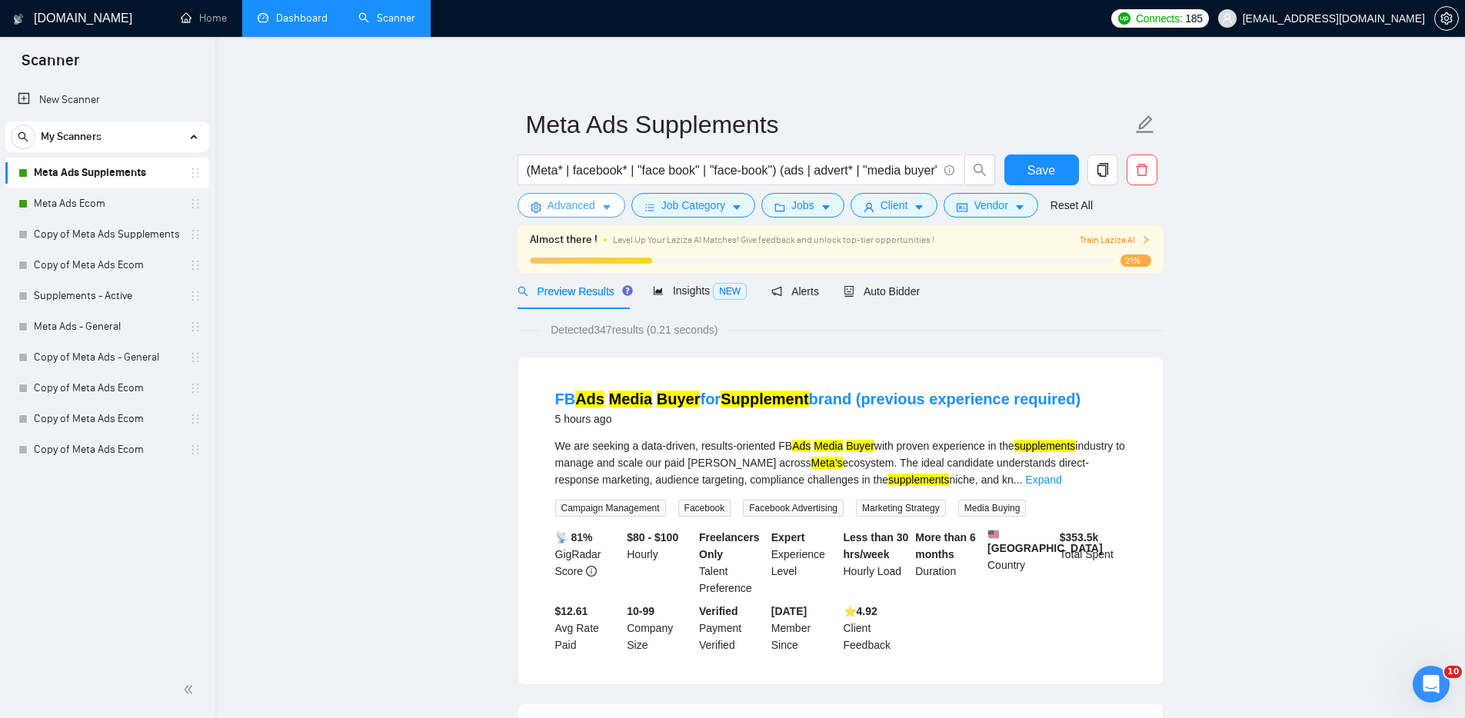
click at [581, 201] on span "Advanced" at bounding box center [571, 205] width 48 height 17
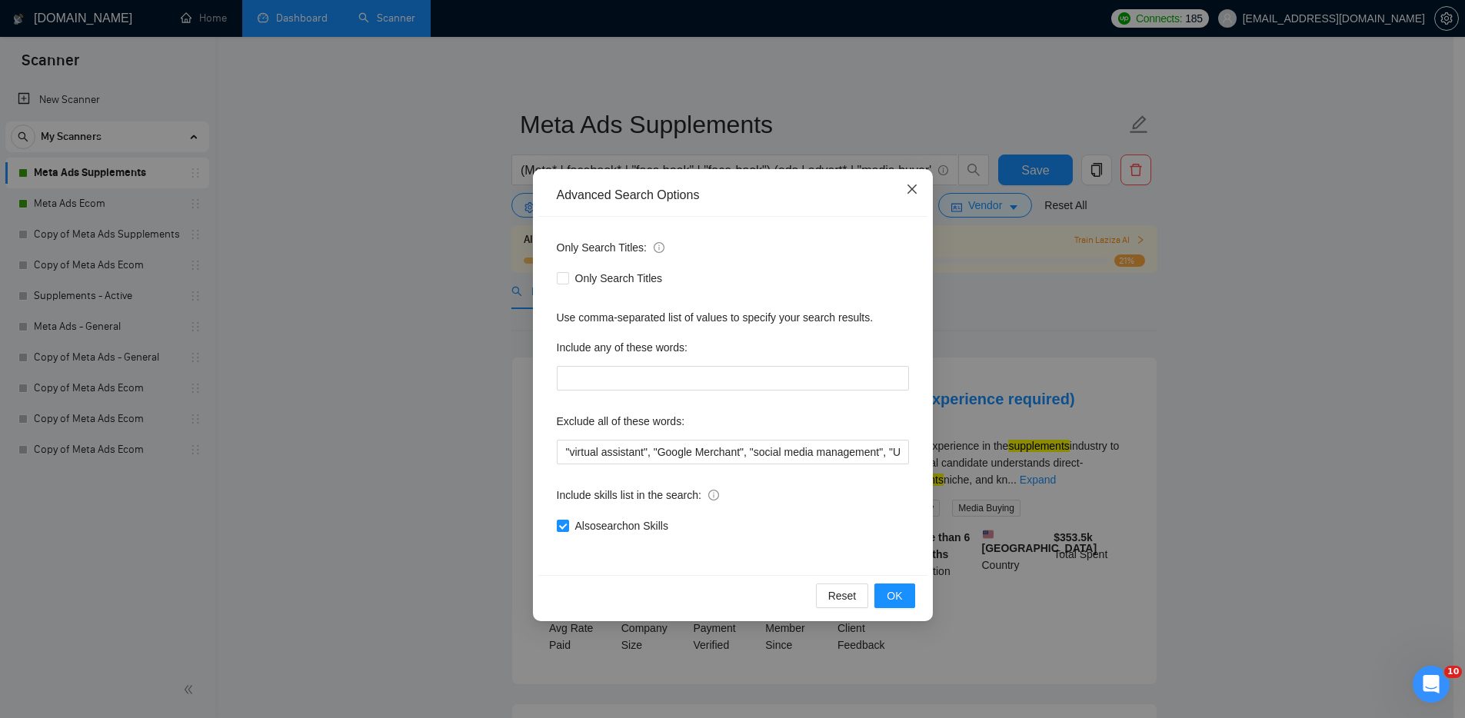
click at [910, 182] on span "Close" at bounding box center [912, 190] width 42 height 42
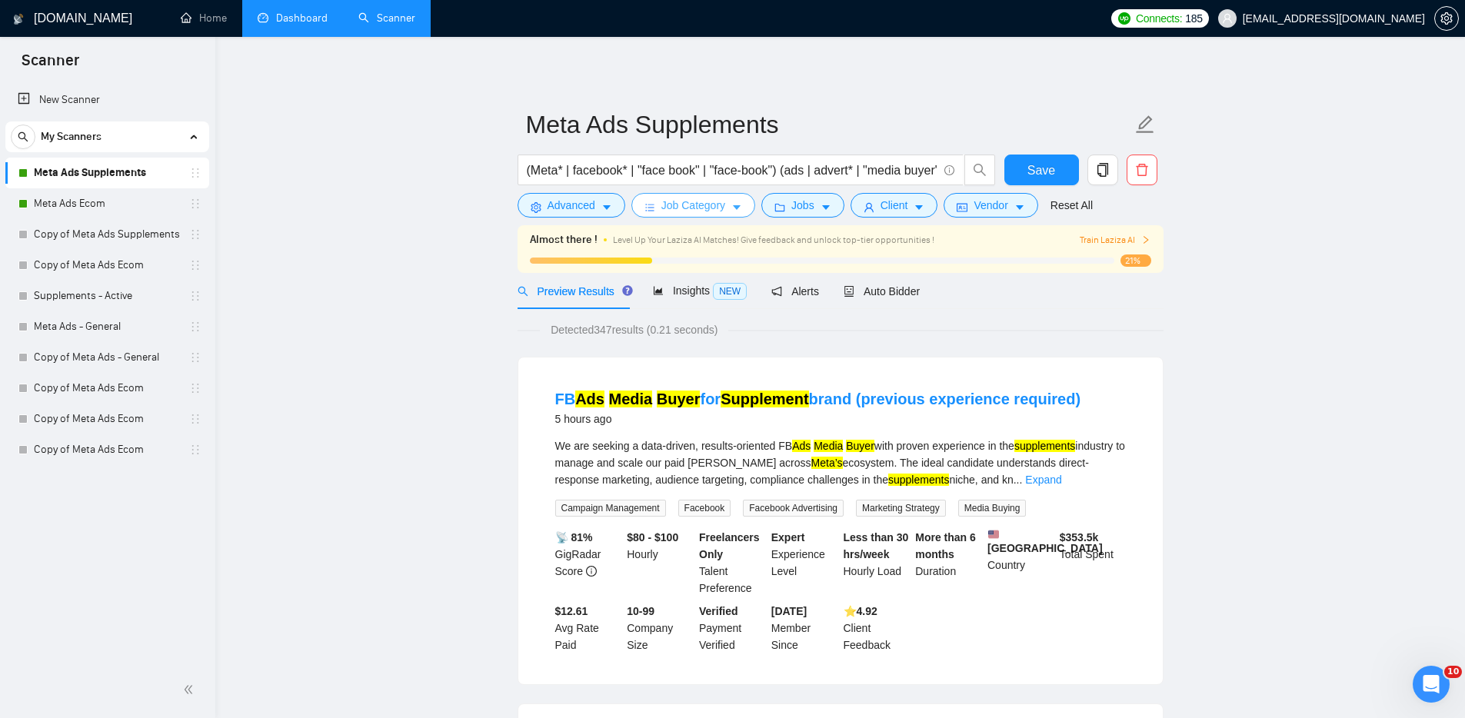
click at [677, 201] on span "Job Category" at bounding box center [693, 205] width 64 height 17
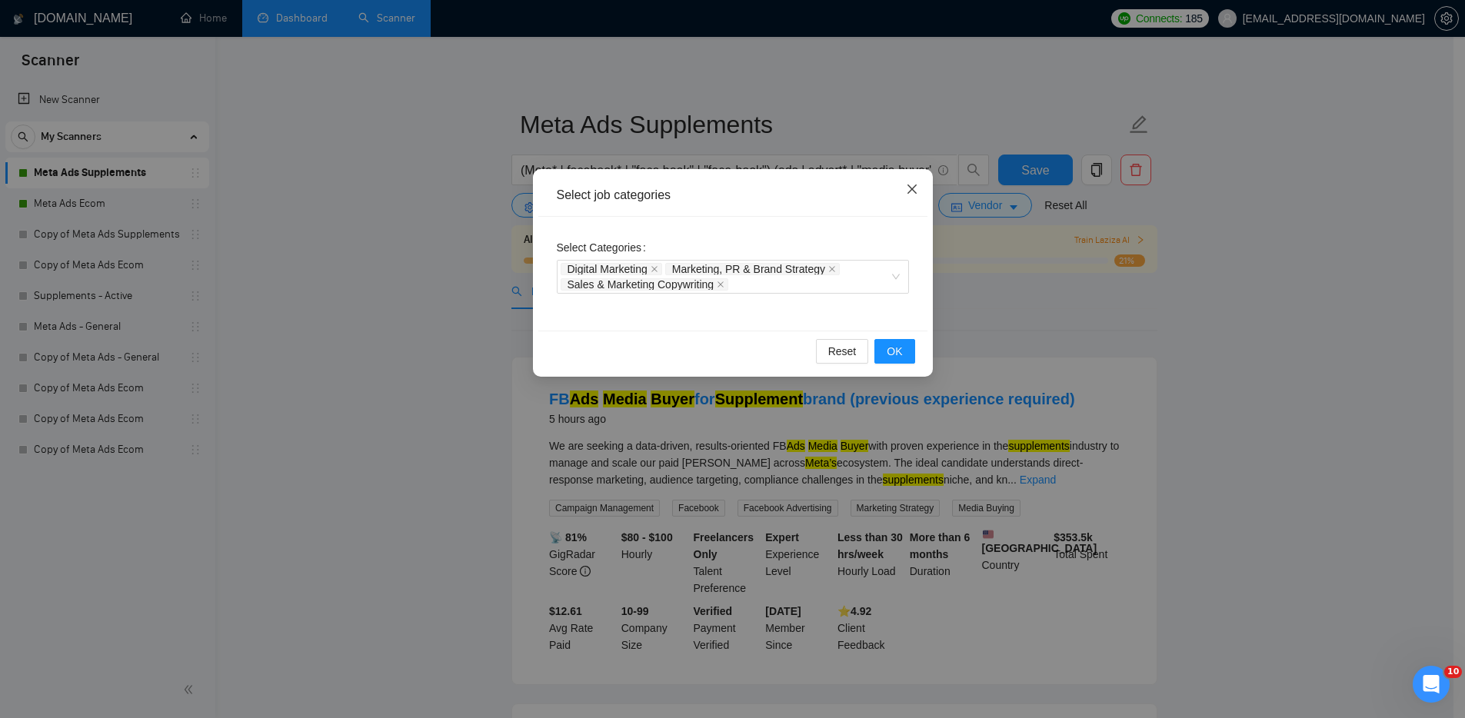
click at [916, 181] on span "Close" at bounding box center [912, 190] width 42 height 42
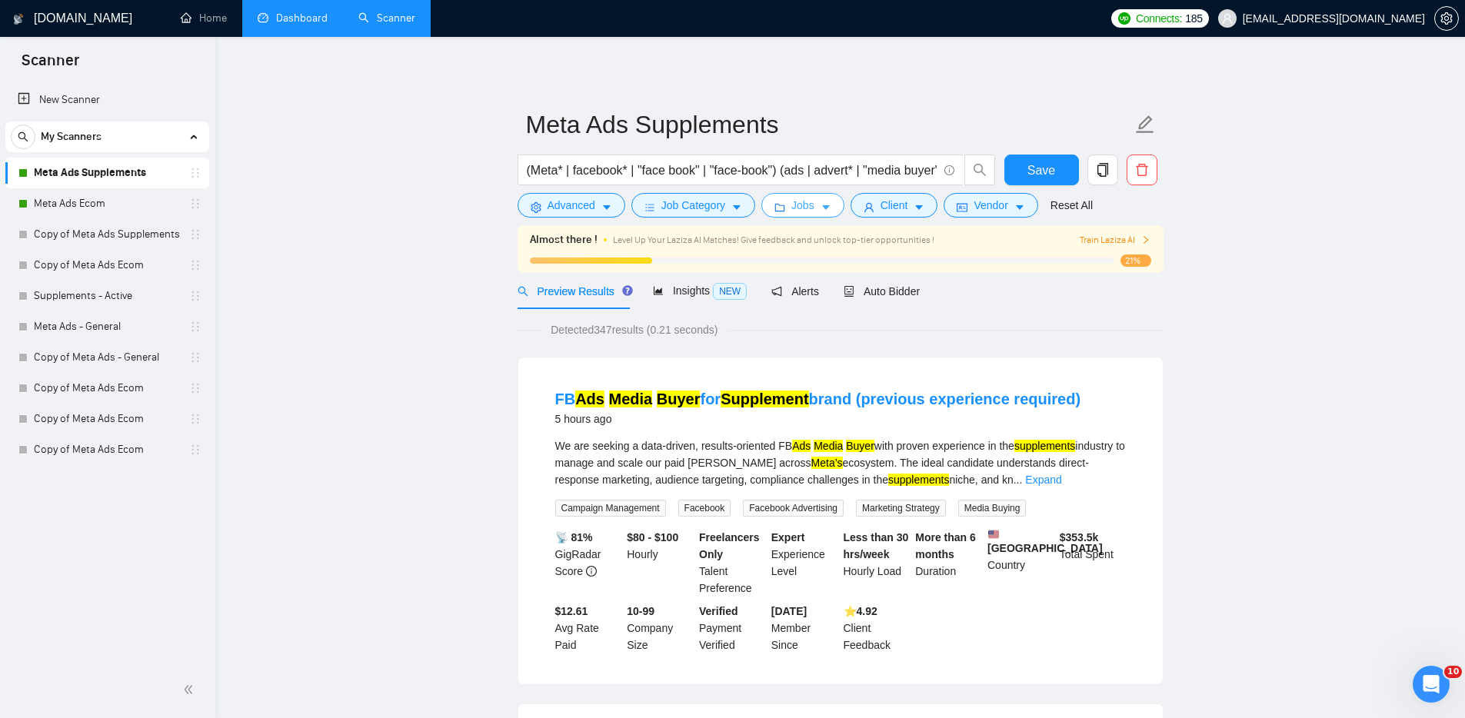
click at [828, 200] on button "Jobs" at bounding box center [802, 205] width 83 height 25
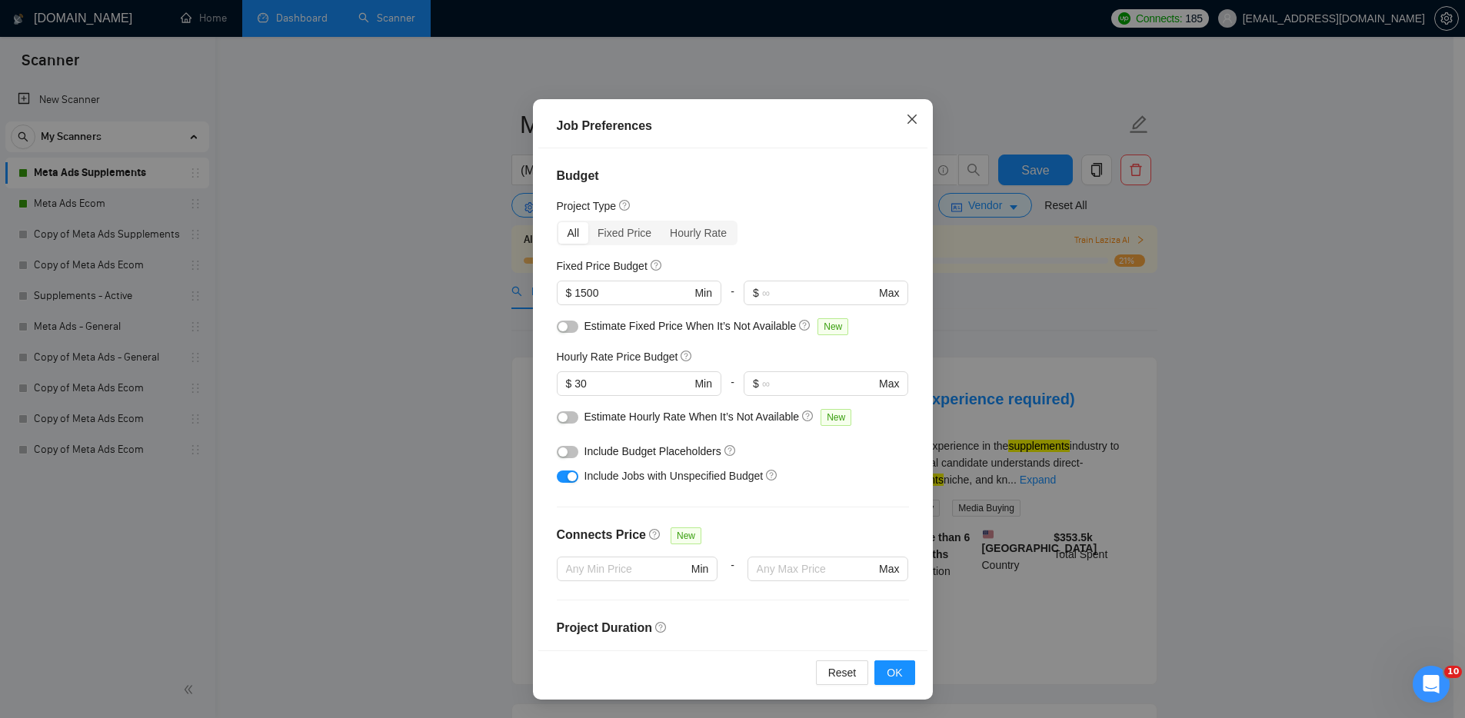
click at [907, 116] on icon "close" at bounding box center [912, 119] width 12 height 12
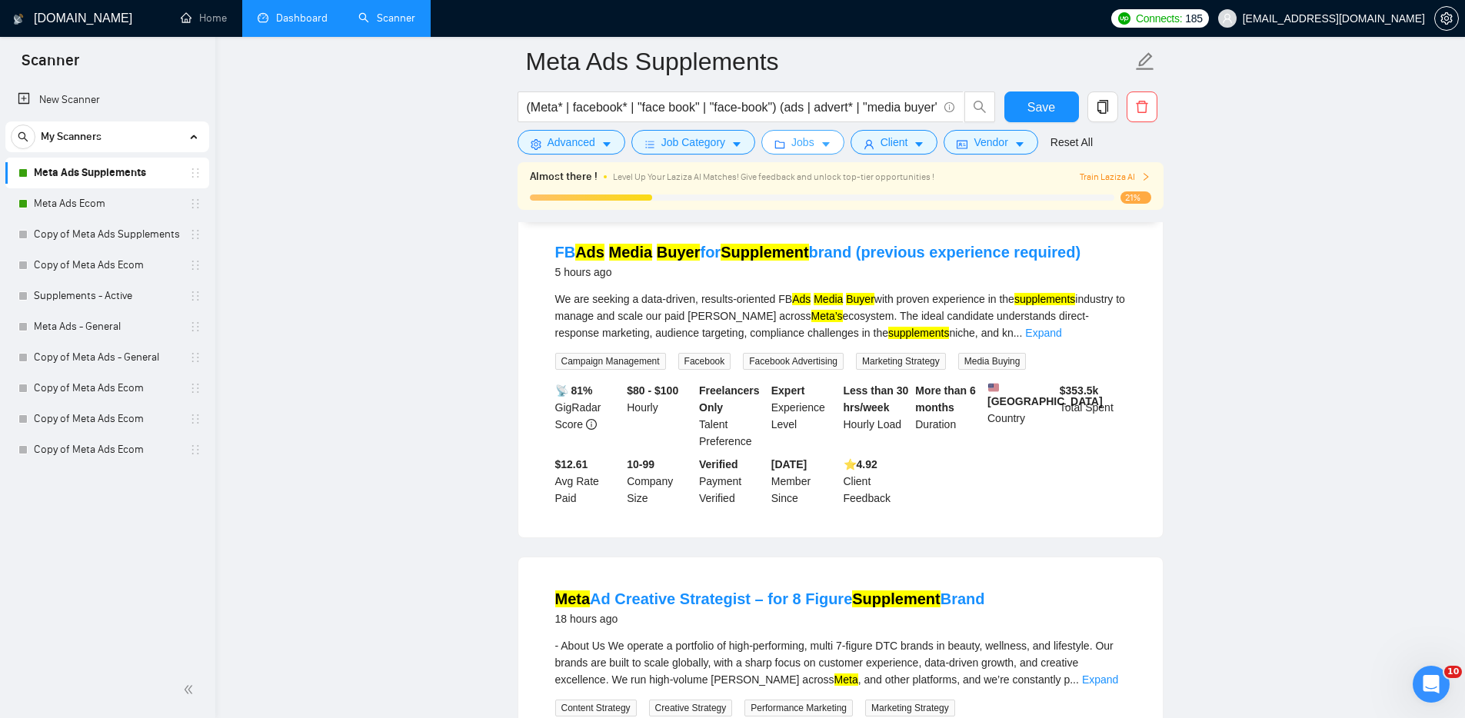
scroll to position [155, 0]
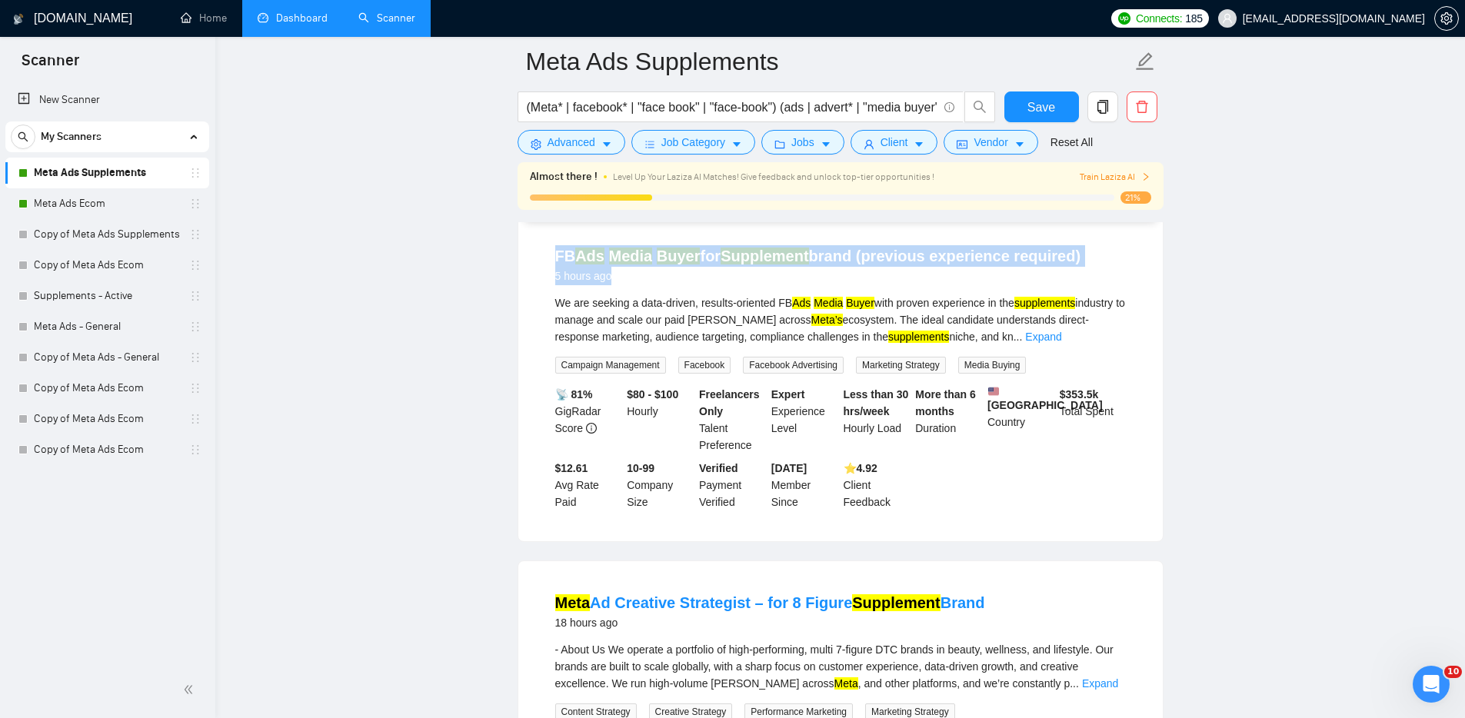
drag, startPoint x: 553, startPoint y: 254, endPoint x: 1180, endPoint y: 249, distance: 627.4
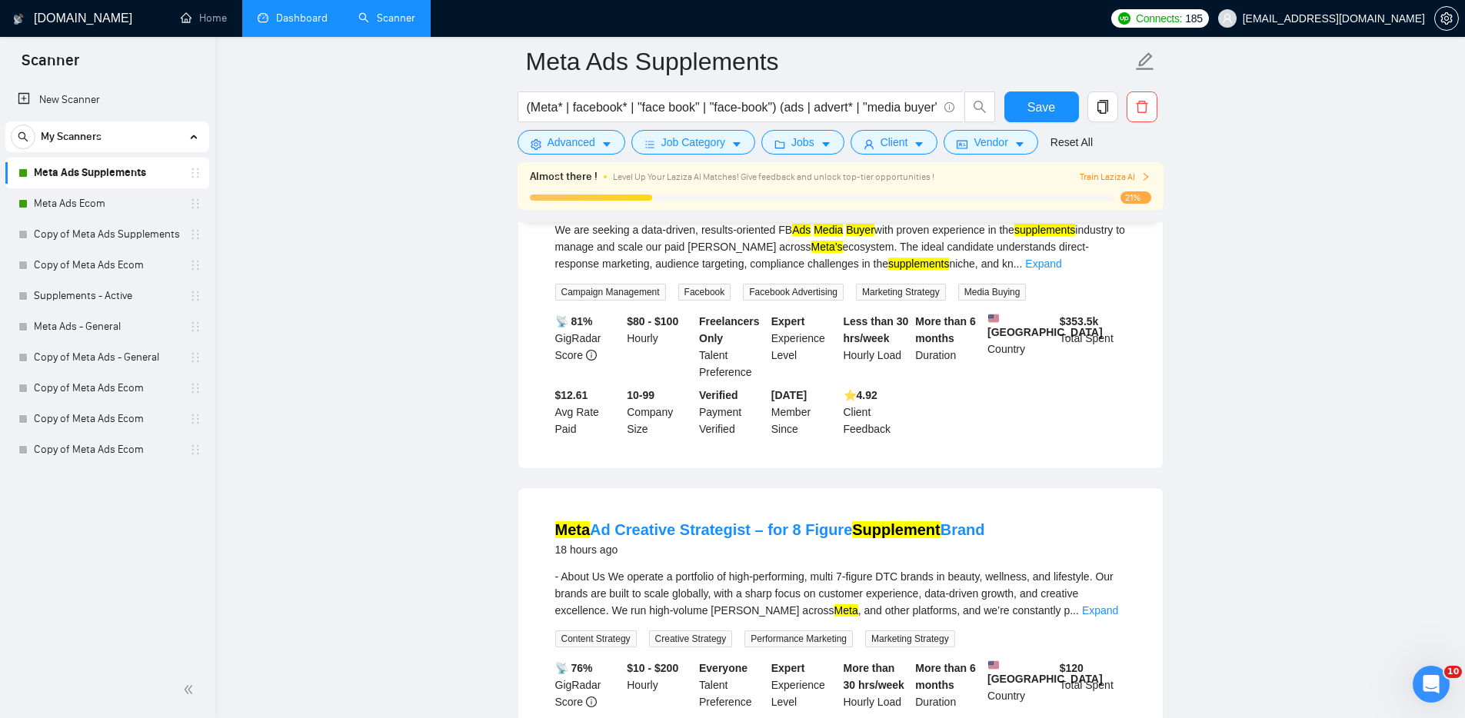
scroll to position [348, 0]
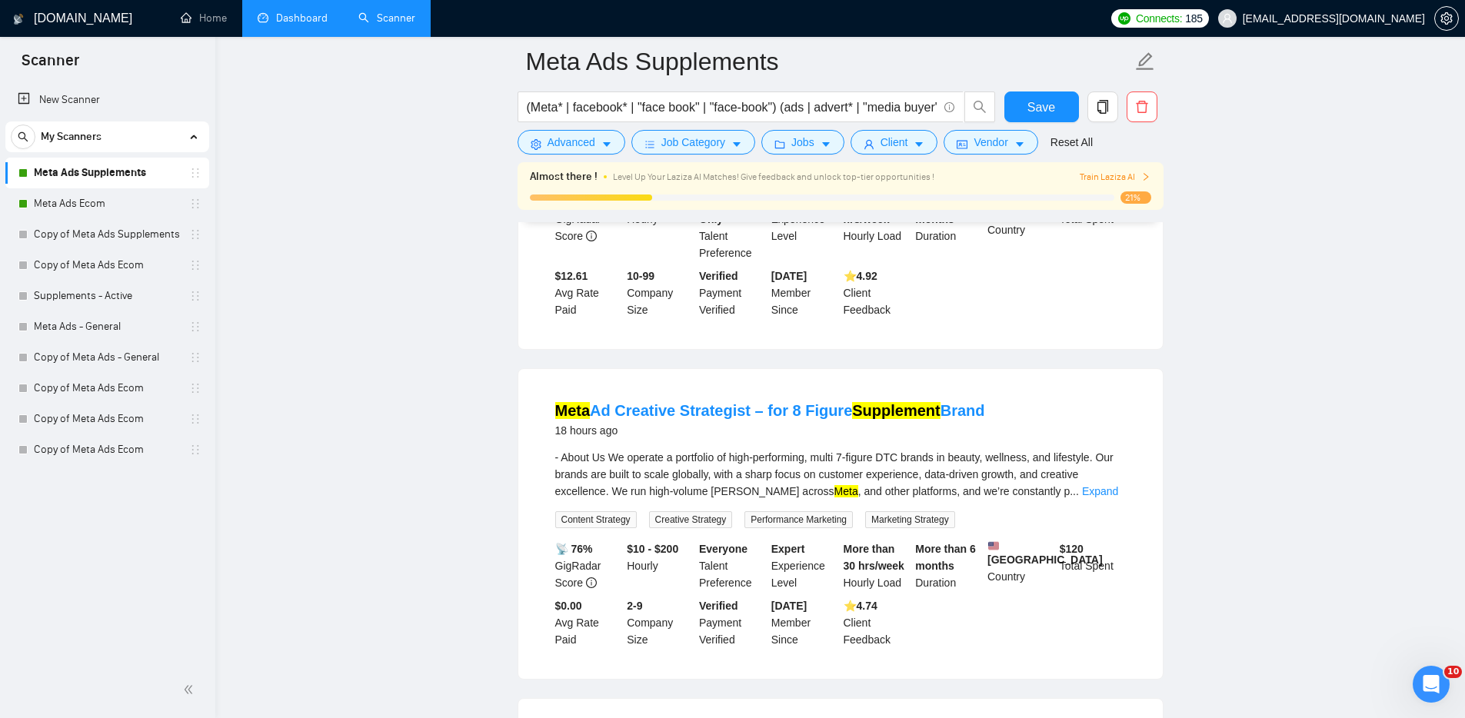
drag, startPoint x: 1043, startPoint y: 401, endPoint x: 550, endPoint y: 442, distance: 494.6
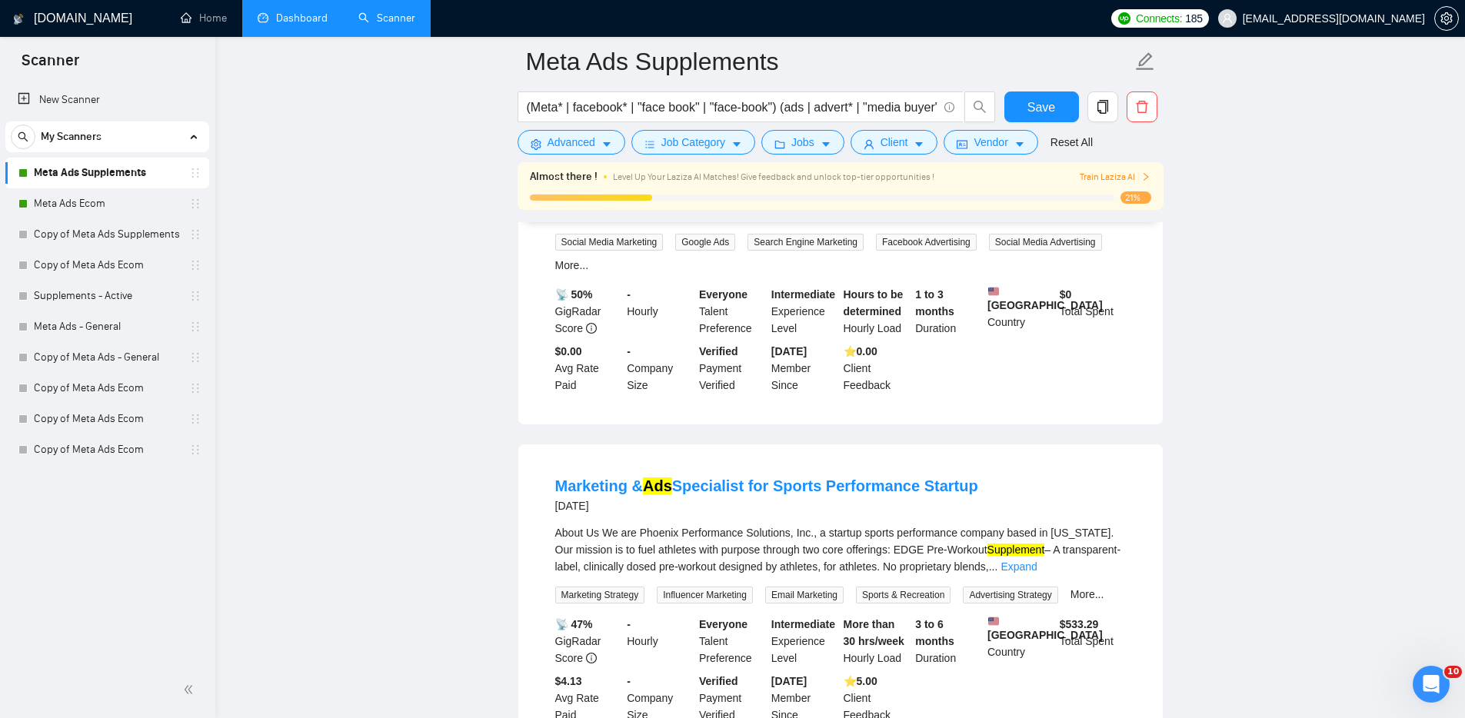
scroll to position [506, 0]
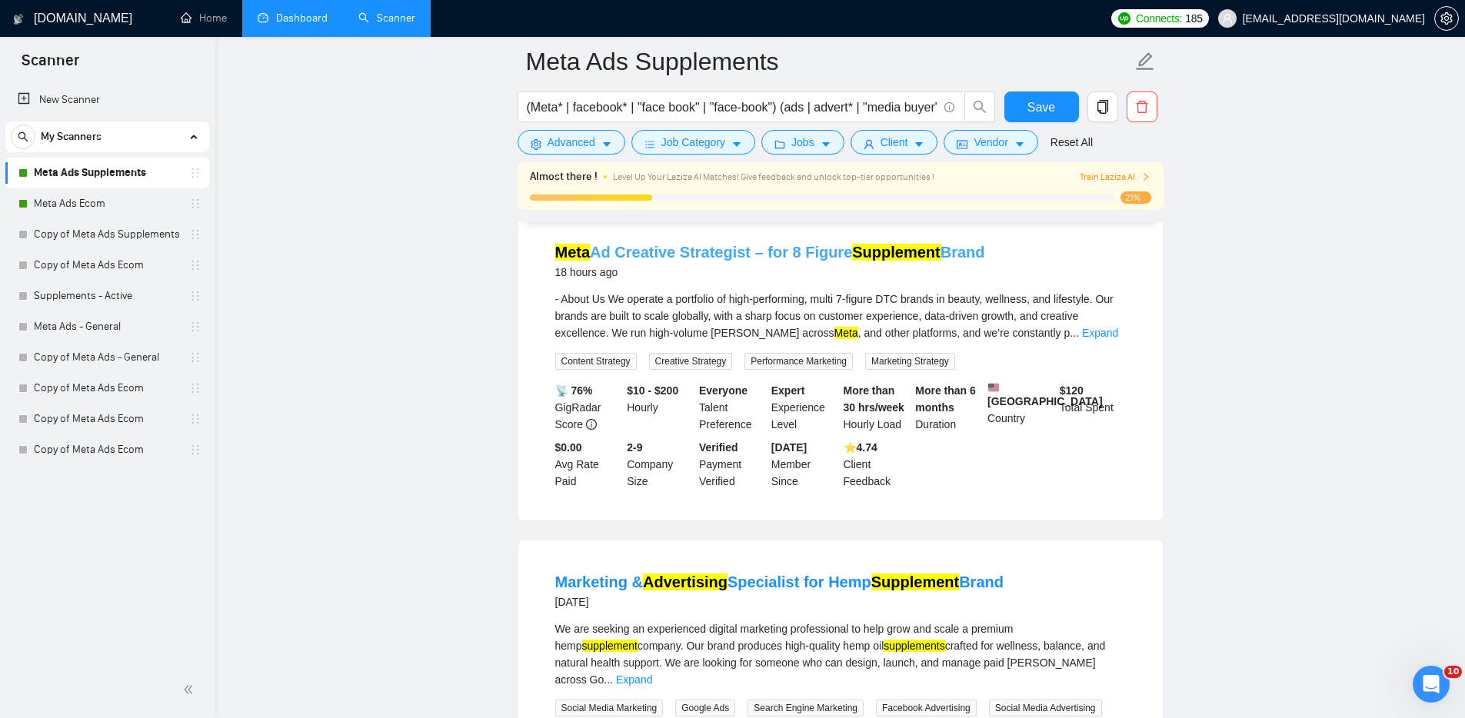
click at [800, 258] on link "Meta Ad Creative Strategist – for 8 Figure Supplement Brand" at bounding box center [770, 252] width 430 height 17
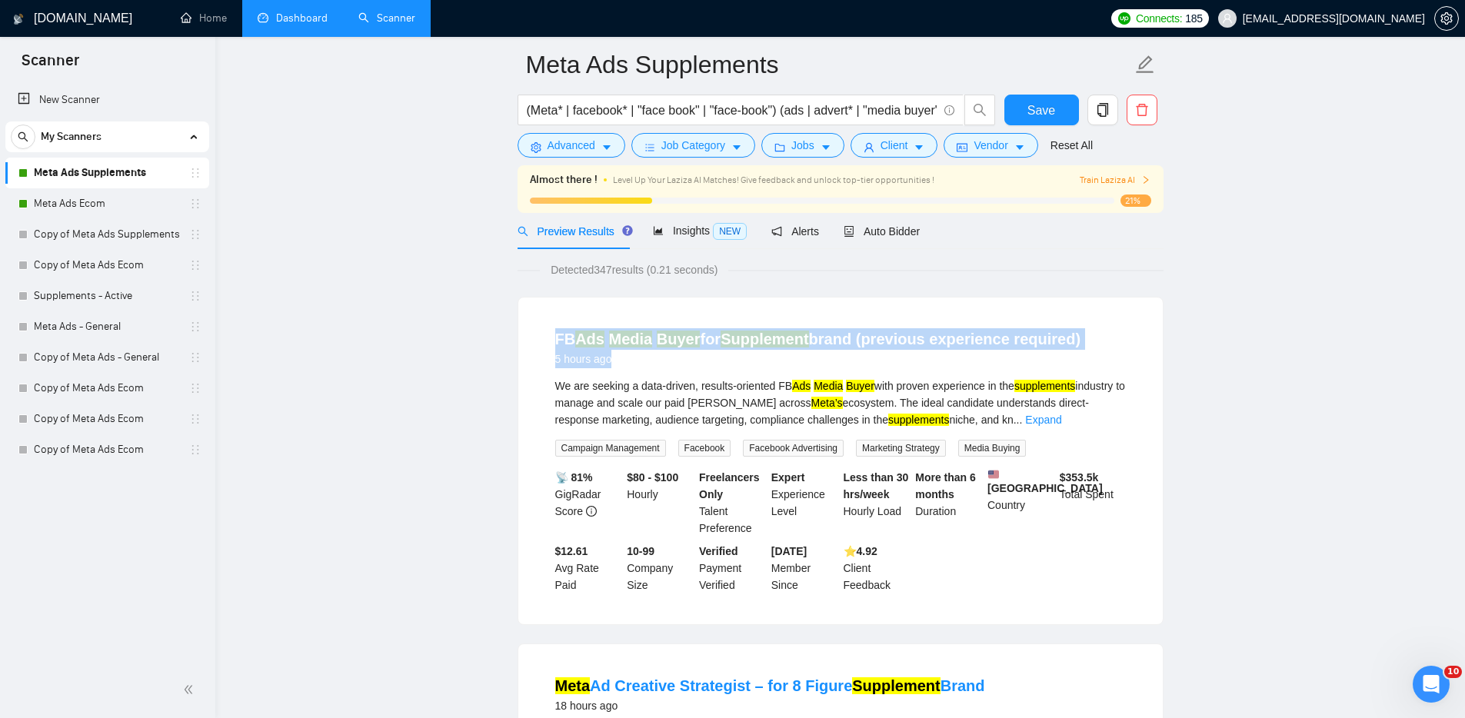
scroll to position [62, 0]
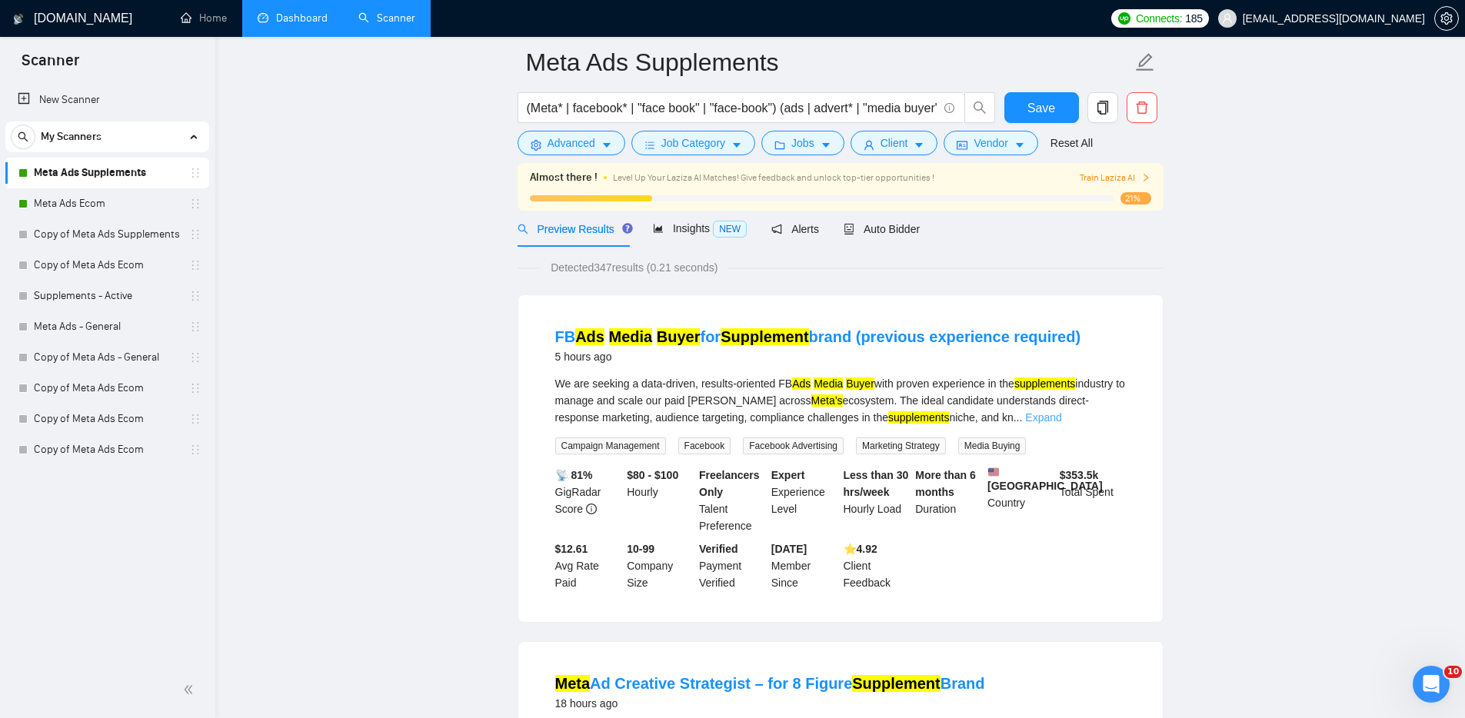
click at [1061, 417] on link "Expand" at bounding box center [1043, 417] width 36 height 12
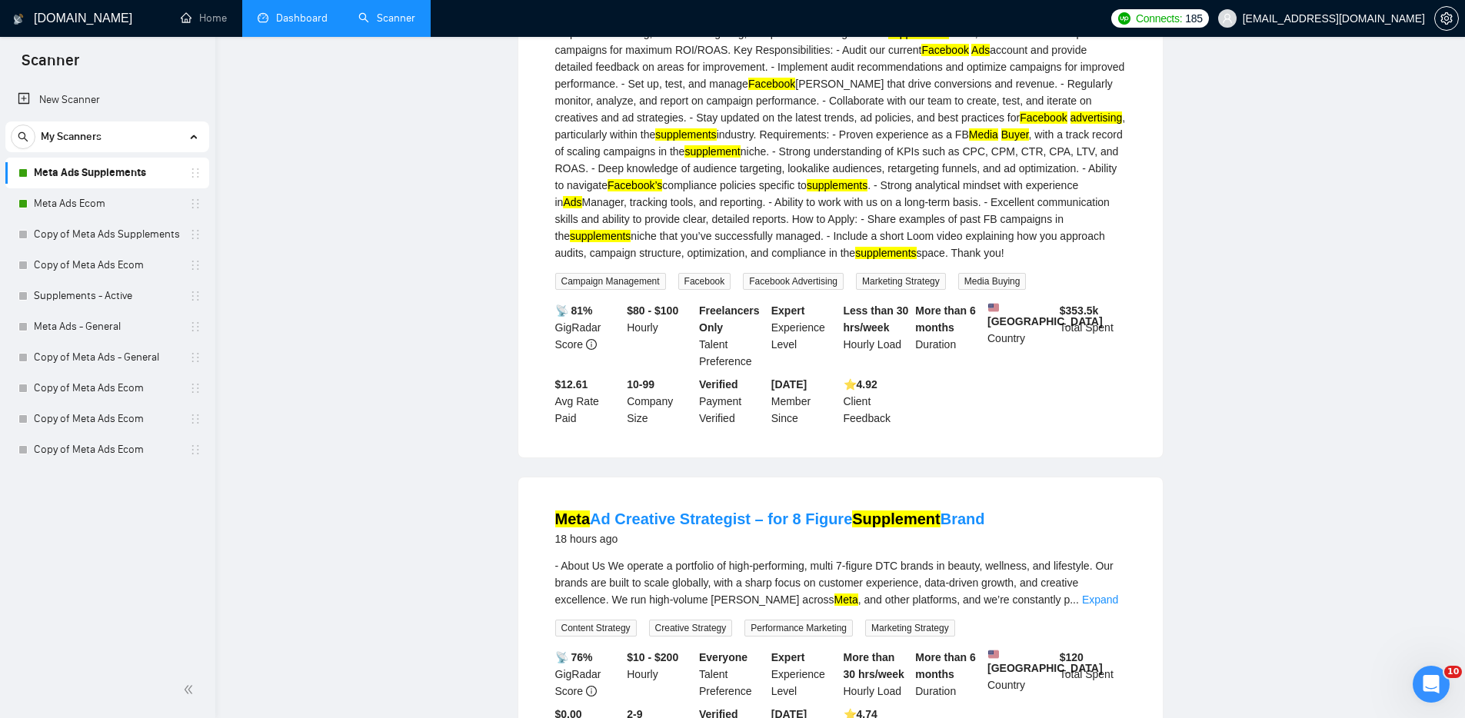
scroll to position [0, 0]
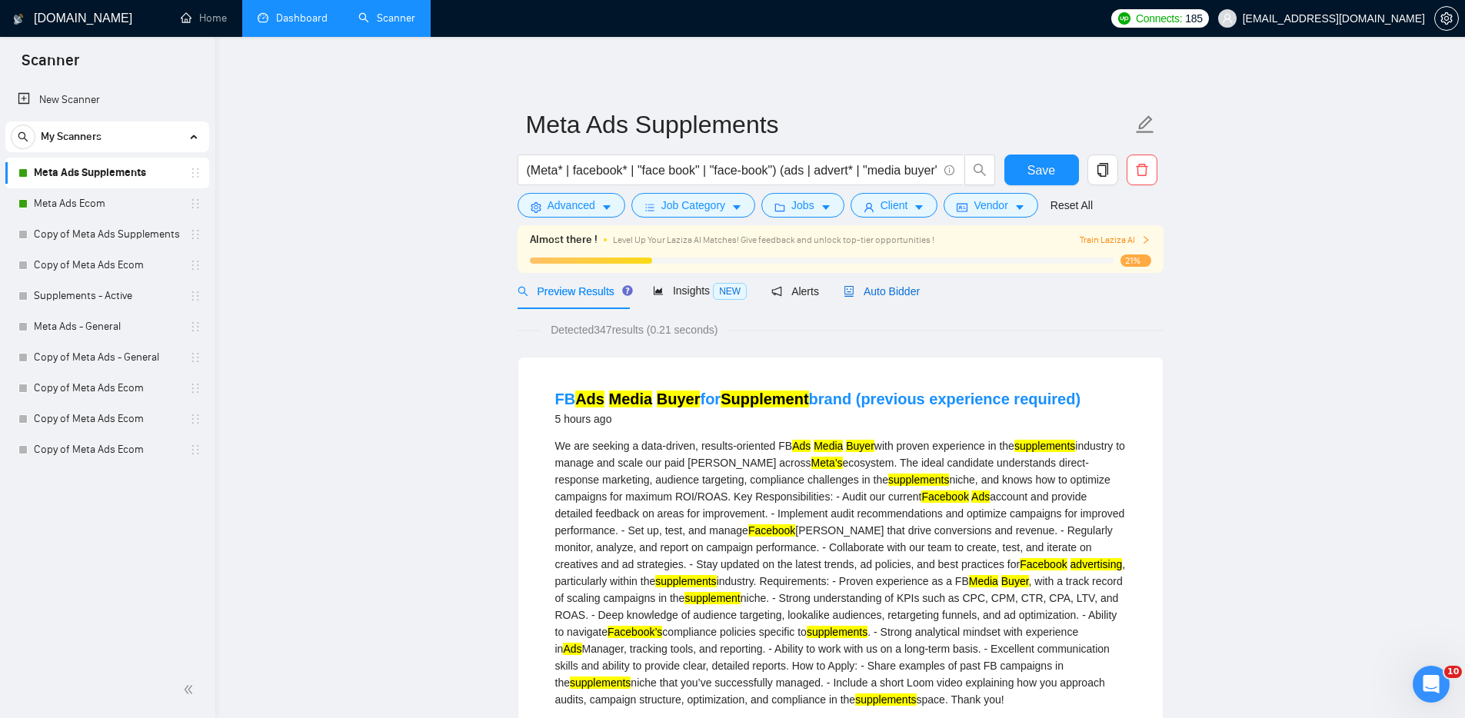
click at [886, 288] on span "Auto Bidder" at bounding box center [881, 291] width 76 height 12
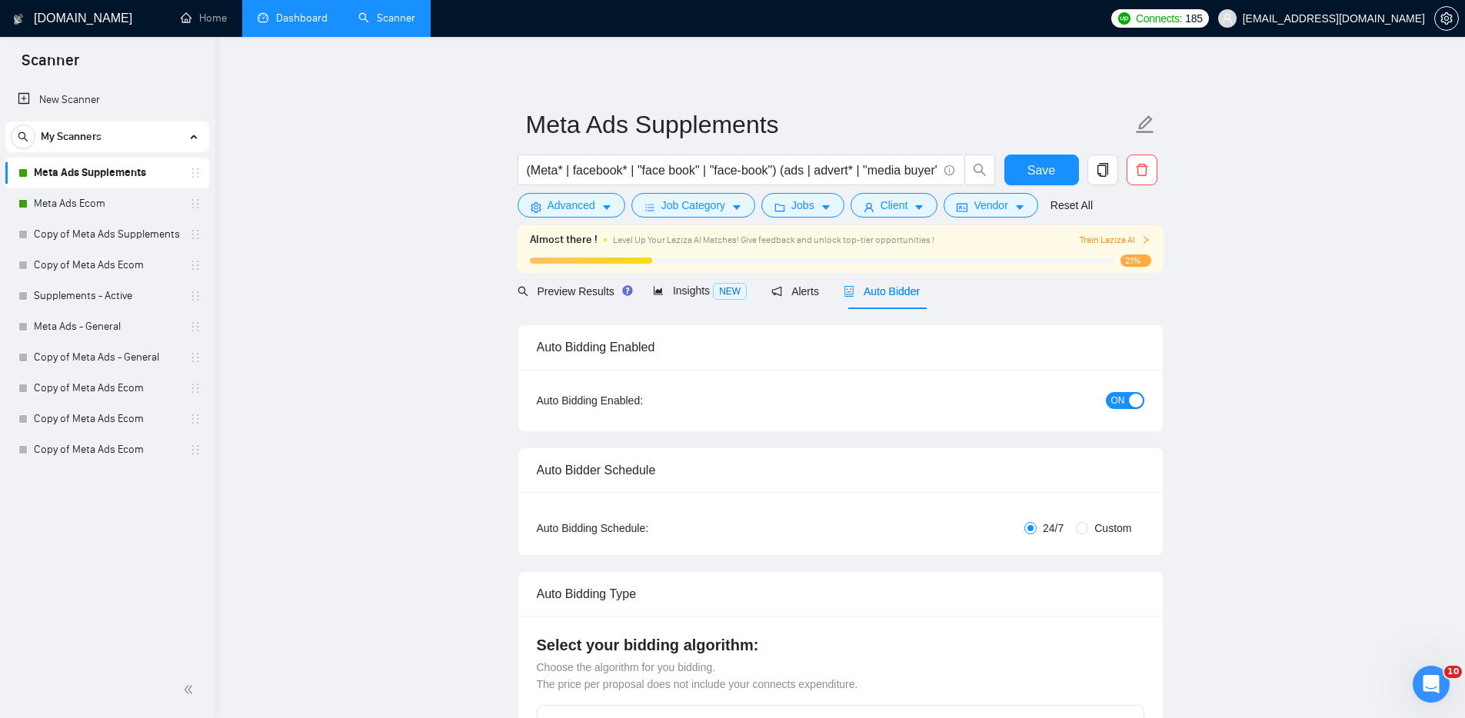
radio input "false"
radio input "true"
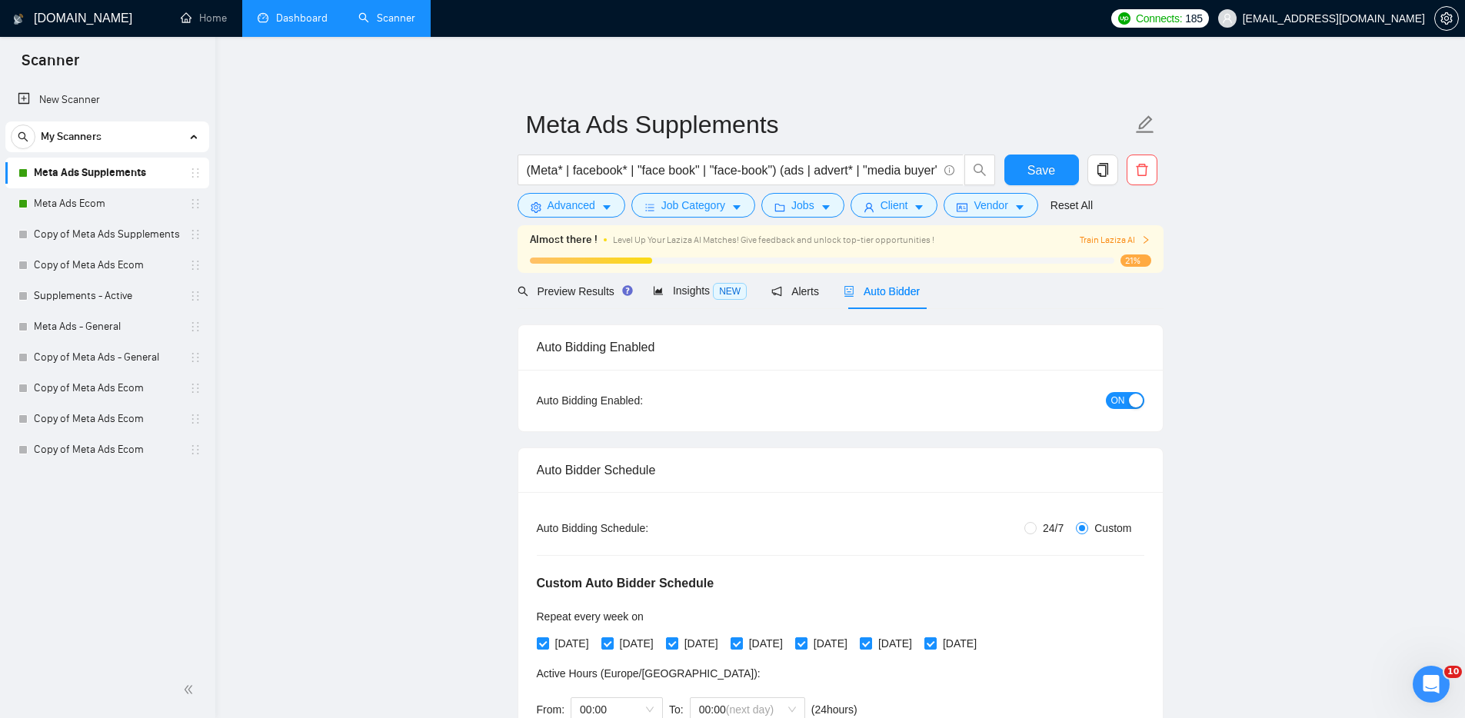
click at [296, 36] on li "Dashboard" at bounding box center [292, 18] width 101 height 37
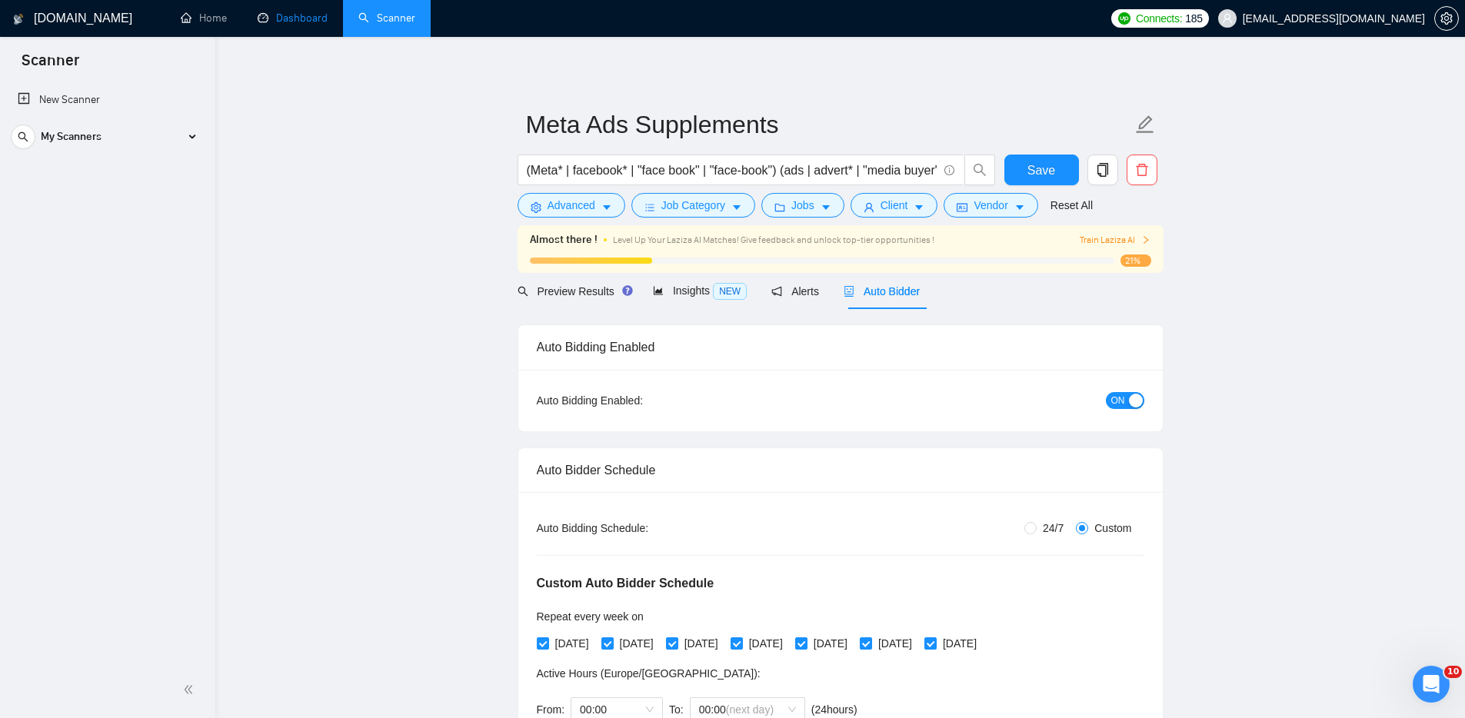
click at [290, 18] on link "Dashboard" at bounding box center [293, 18] width 70 height 13
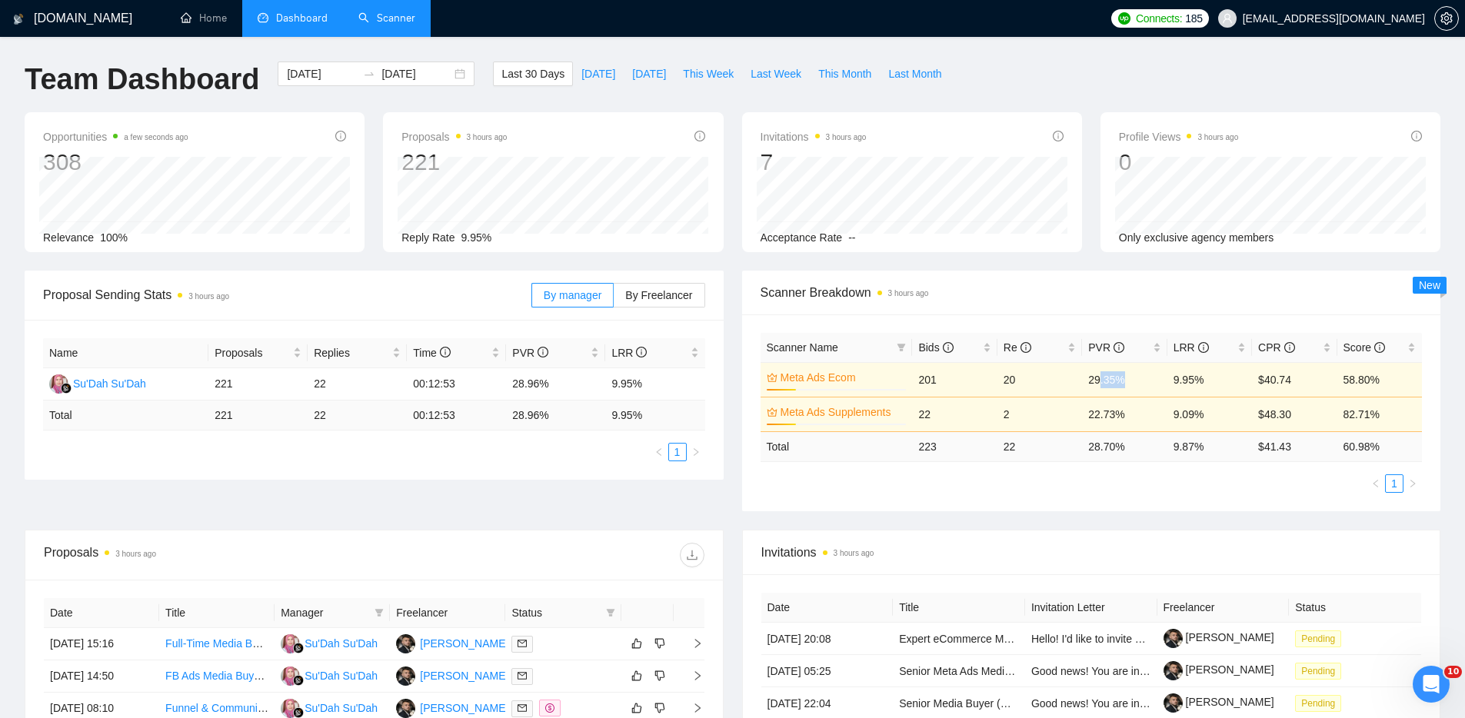
drag, startPoint x: 1131, startPoint y: 376, endPoint x: 1103, endPoint y: 375, distance: 28.5
click at [1103, 375] on td "29.35%" at bounding box center [1124, 379] width 85 height 35
drag, startPoint x: 1115, startPoint y: 413, endPoint x: 1094, endPoint y: 409, distance: 21.1
click at [1095, 409] on td "22.73%" at bounding box center [1124, 414] width 85 height 35
click at [534, 78] on span "Last 30 Days" at bounding box center [532, 73] width 63 height 17
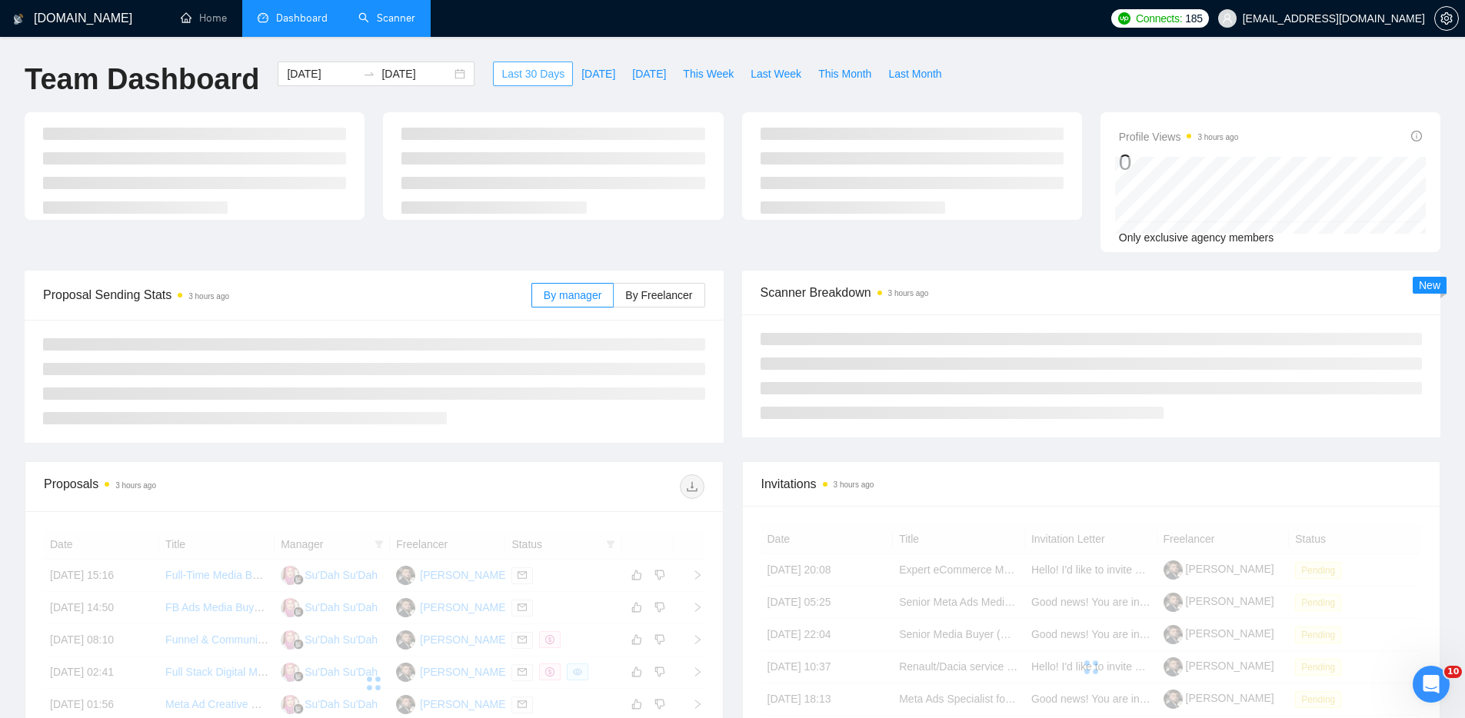
click at [511, 72] on span "Last 30 Days" at bounding box center [532, 73] width 63 height 17
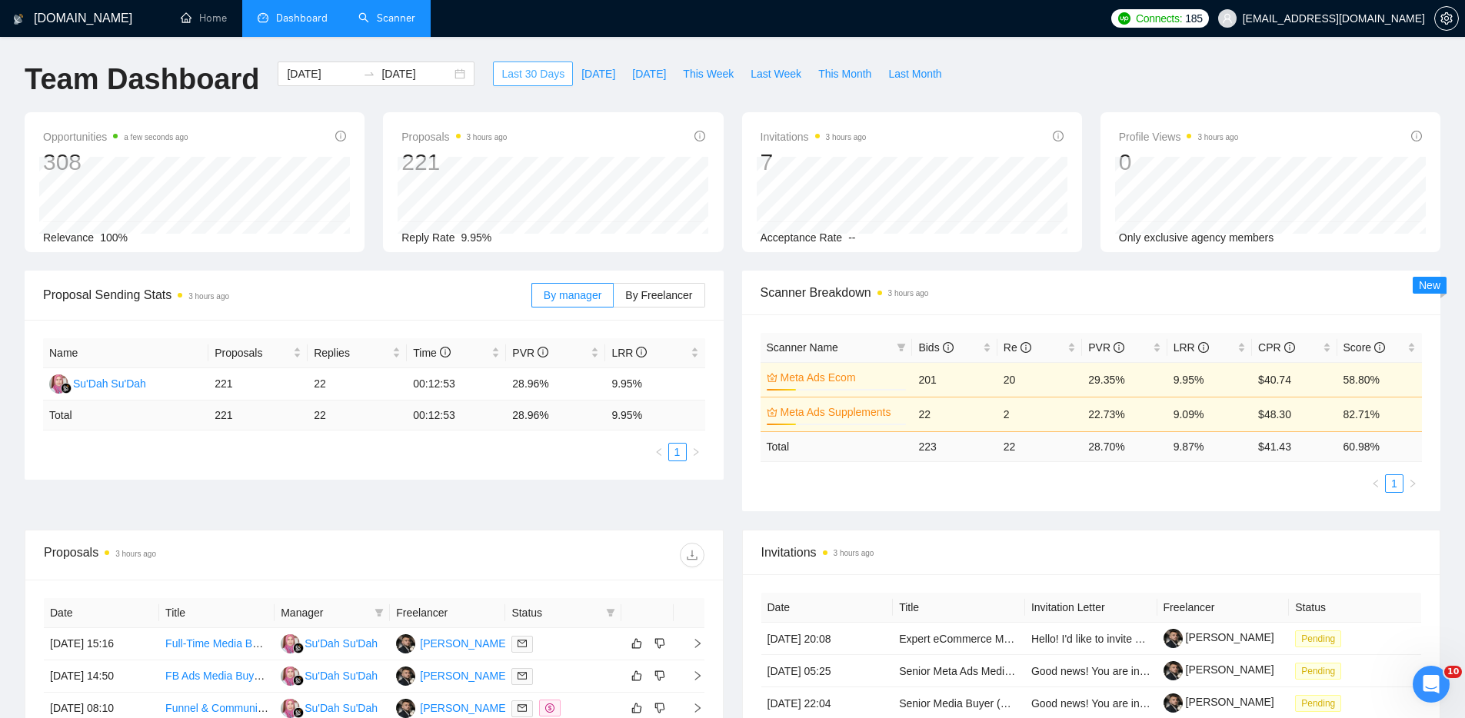
click at [510, 76] on span "Last 30 Days" at bounding box center [532, 73] width 63 height 17
click at [769, 69] on span "Last Week" at bounding box center [775, 73] width 51 height 17
type input "[DATE]"
type input "2025-09-07"
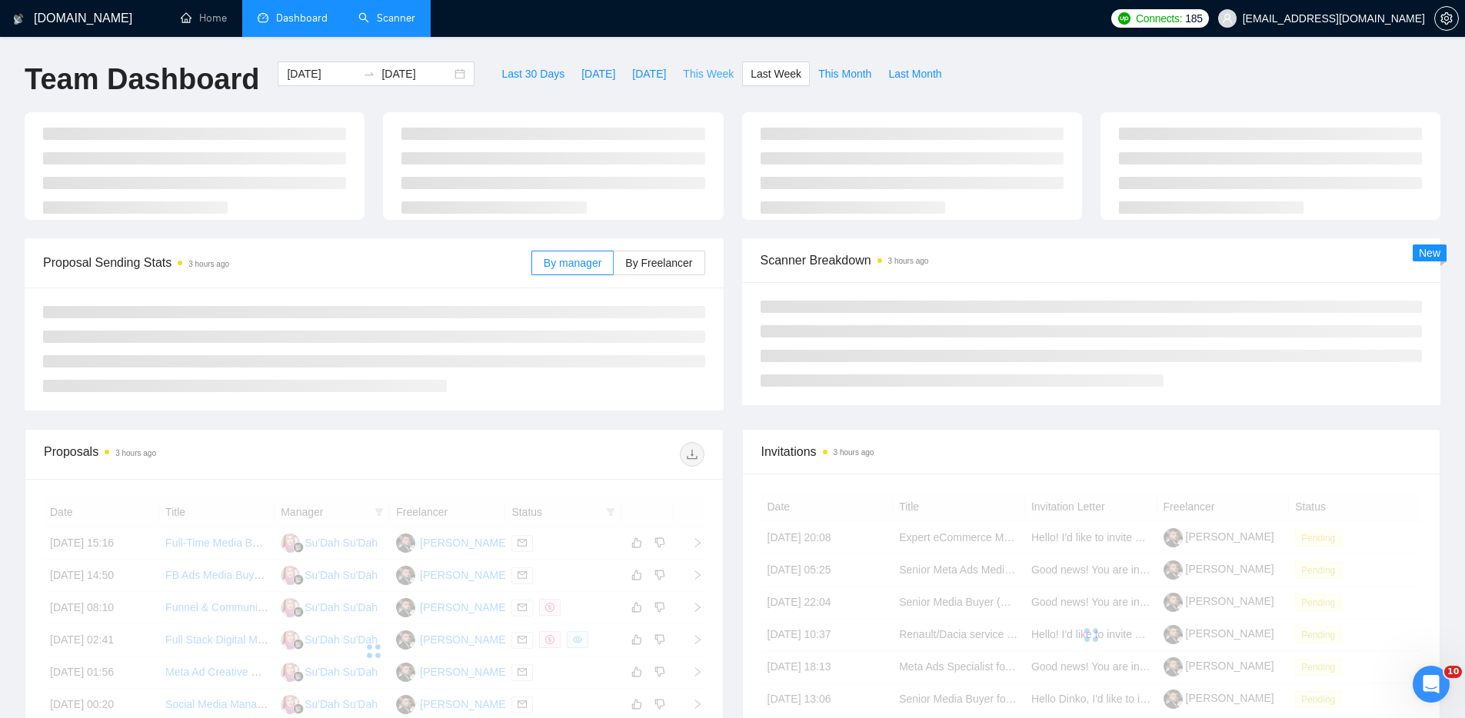
click at [689, 71] on span "This Week" at bounding box center [708, 73] width 51 height 17
type input "[DATE]"
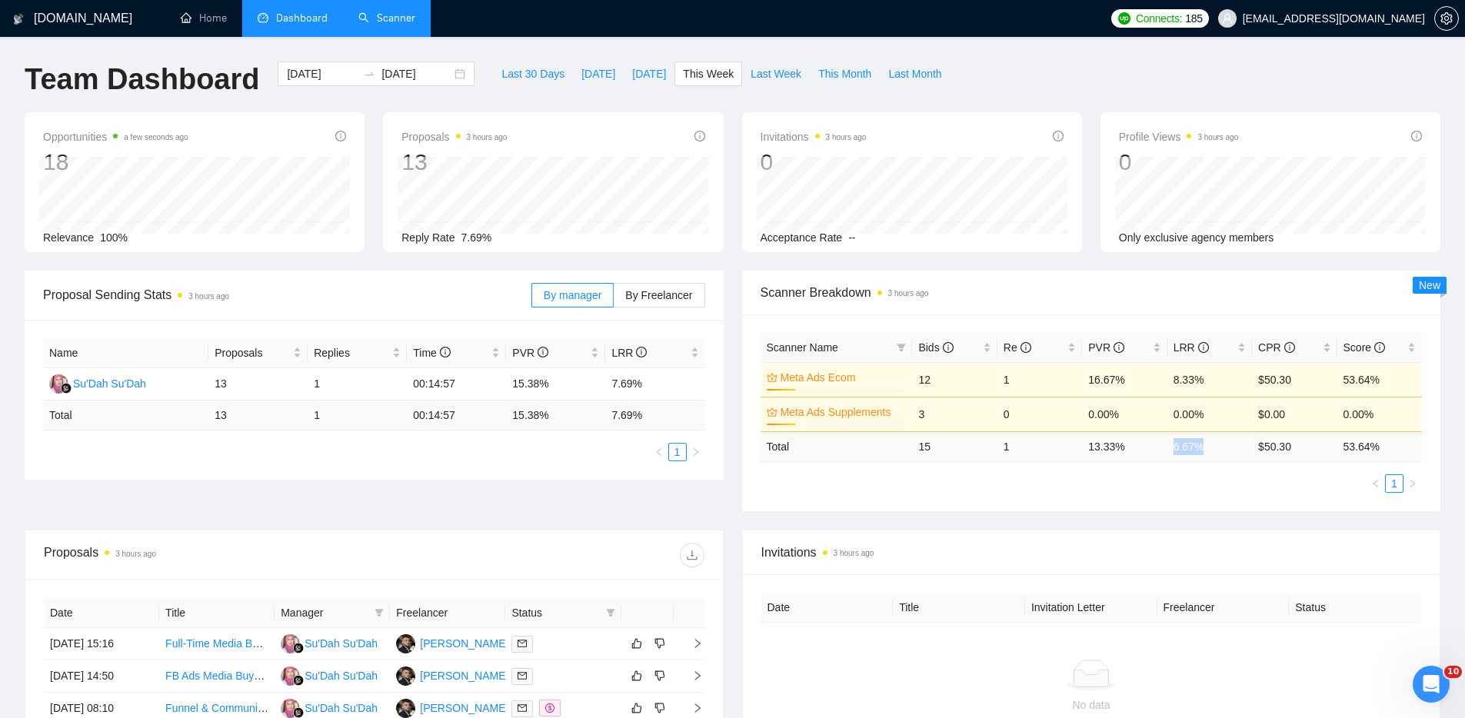
drag, startPoint x: 1216, startPoint y: 451, endPoint x: 1171, endPoint y: 447, distance: 44.8
click at [1171, 447] on td "6.67 %" at bounding box center [1209, 446] width 85 height 30
click at [398, 24] on link "Scanner" at bounding box center [386, 18] width 57 height 13
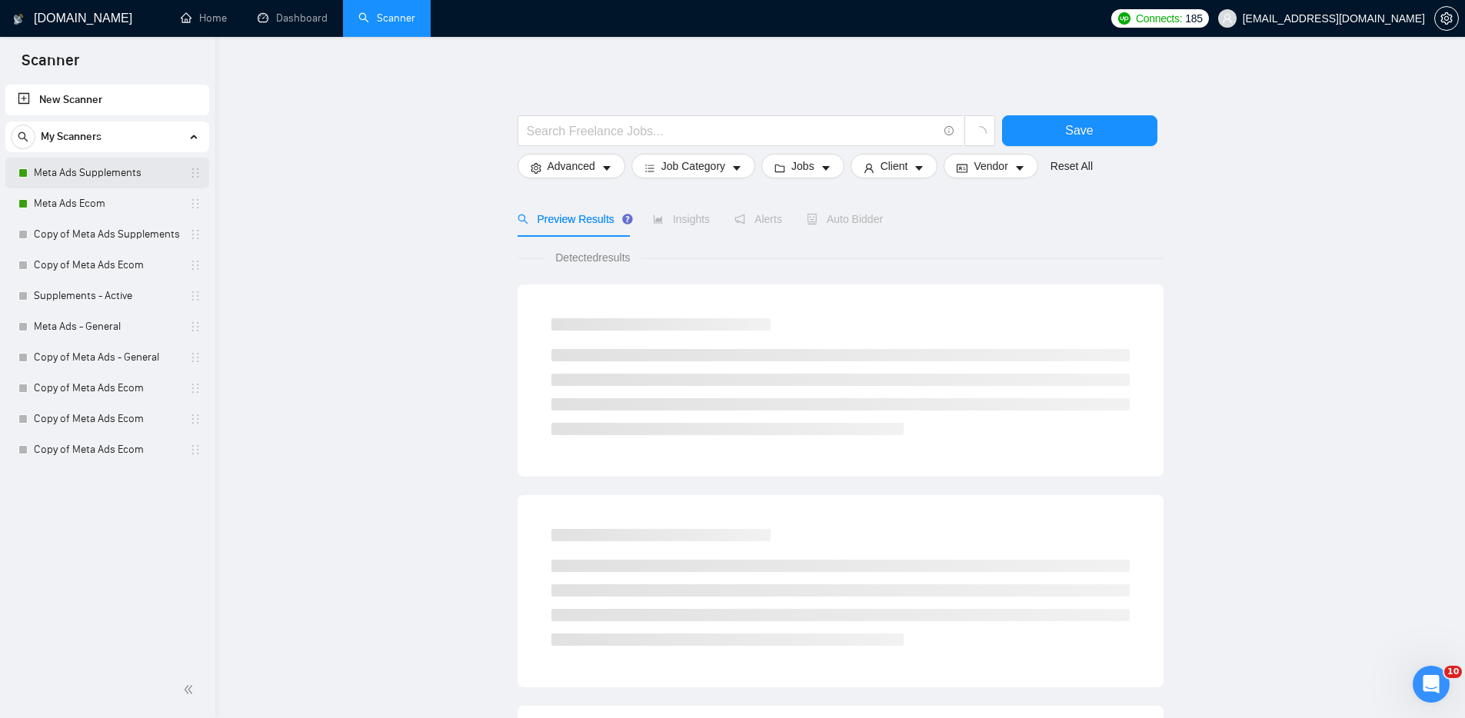
click at [74, 177] on link "Meta Ads Supplements" at bounding box center [107, 173] width 146 height 31
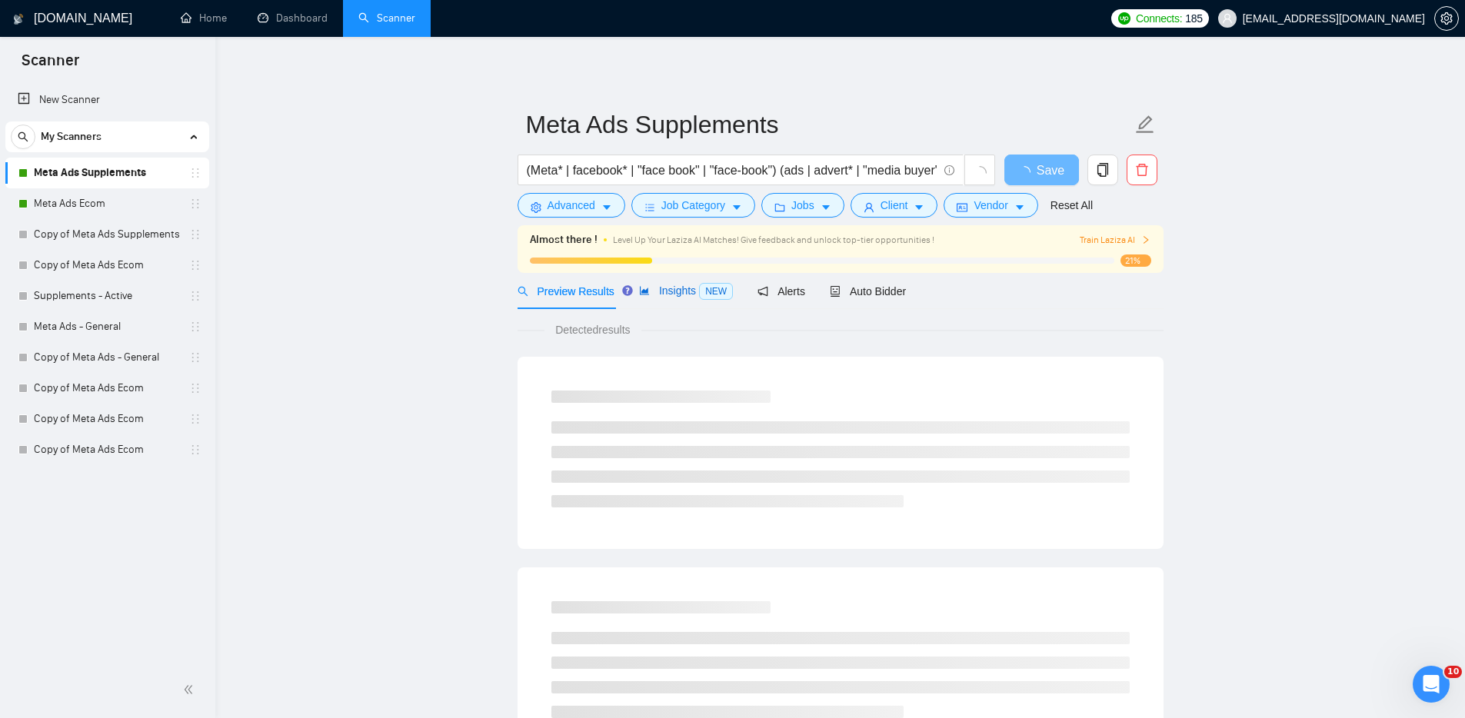
click at [681, 294] on span "Insights NEW" at bounding box center [686, 290] width 94 height 12
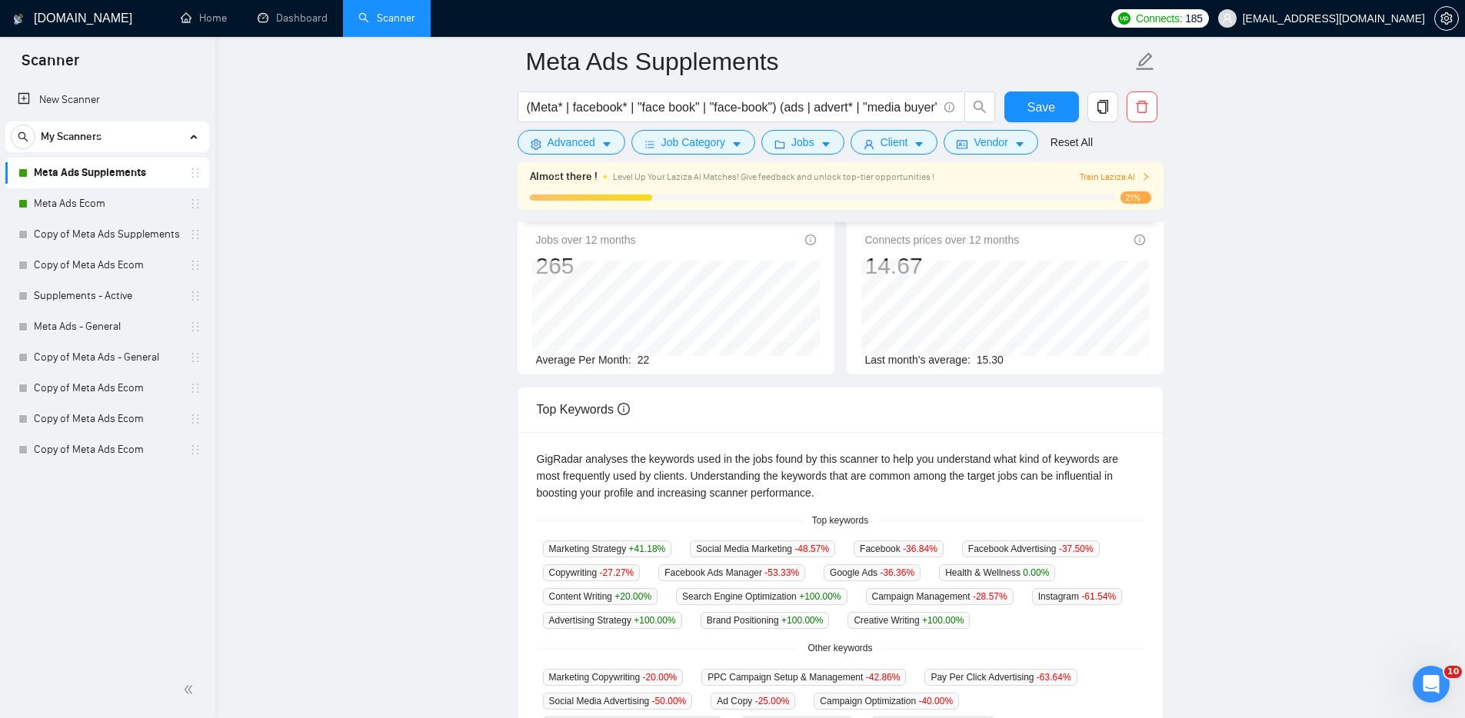
scroll to position [95, 0]
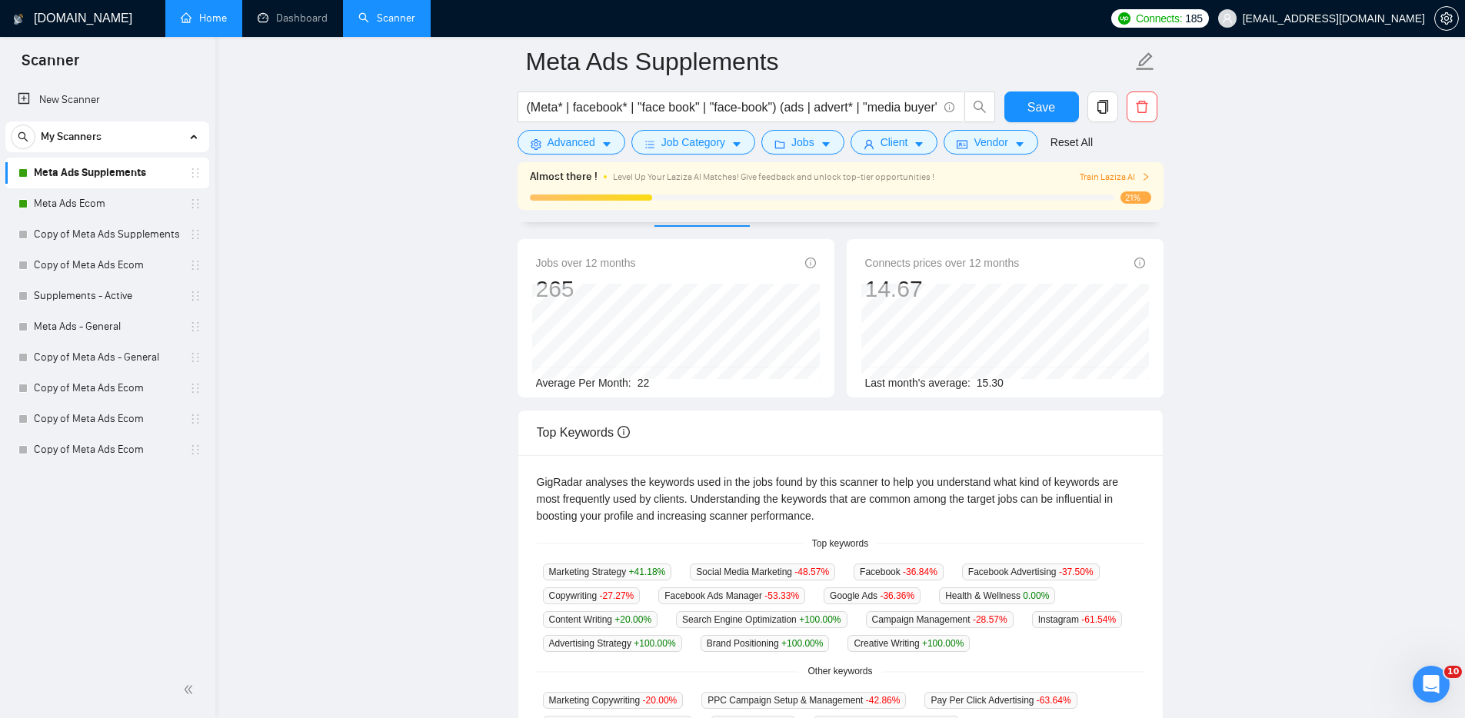
click at [201, 20] on link "Home" at bounding box center [204, 18] width 46 height 13
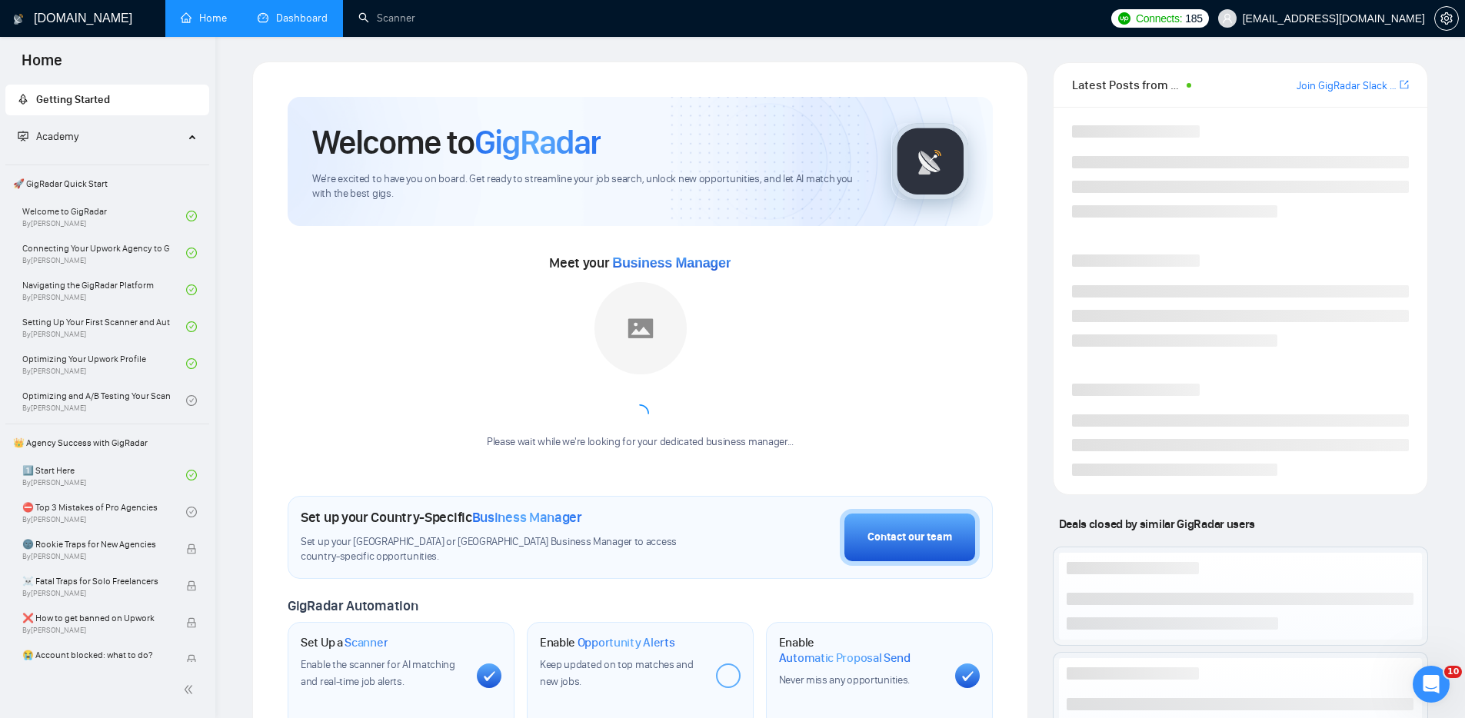
click at [271, 18] on link "Dashboard" at bounding box center [293, 18] width 70 height 13
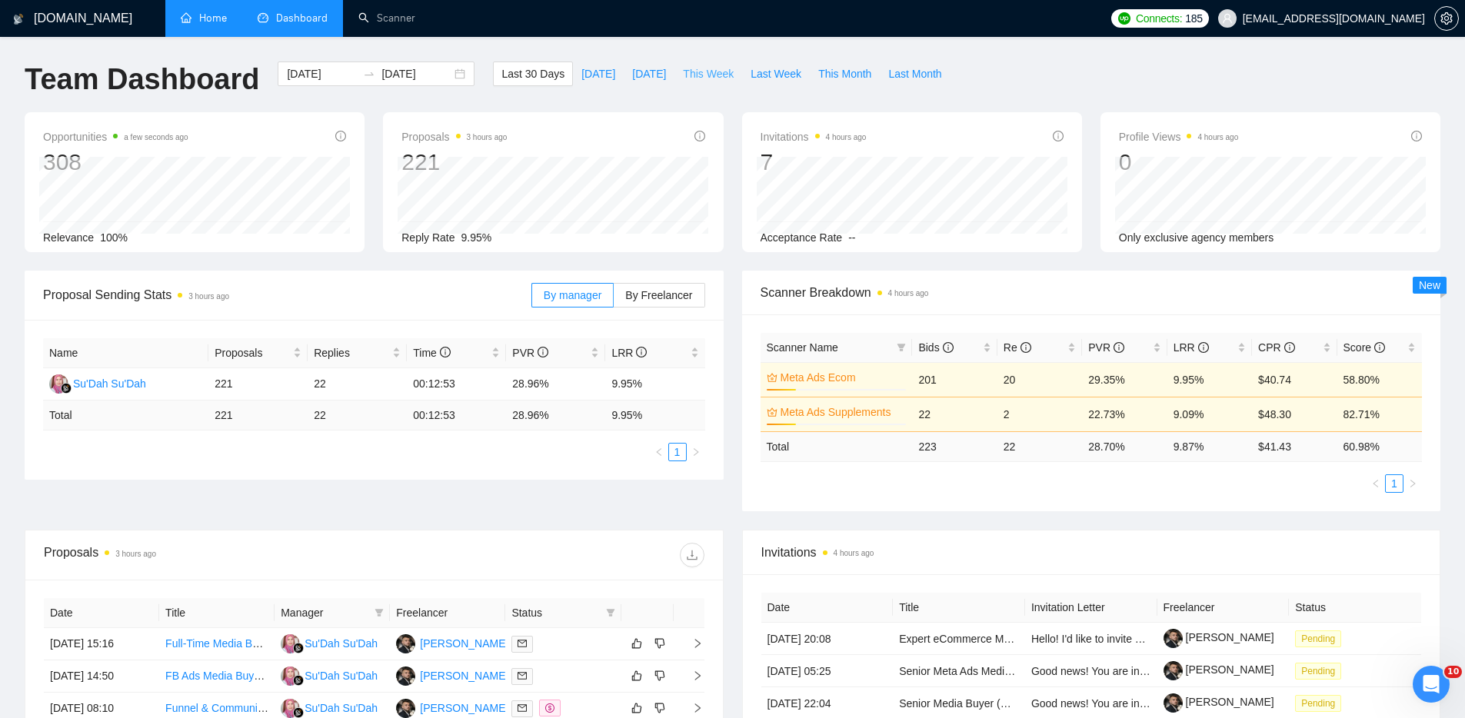
click at [720, 75] on span "This Week" at bounding box center [708, 73] width 51 height 17
type input "[DATE]"
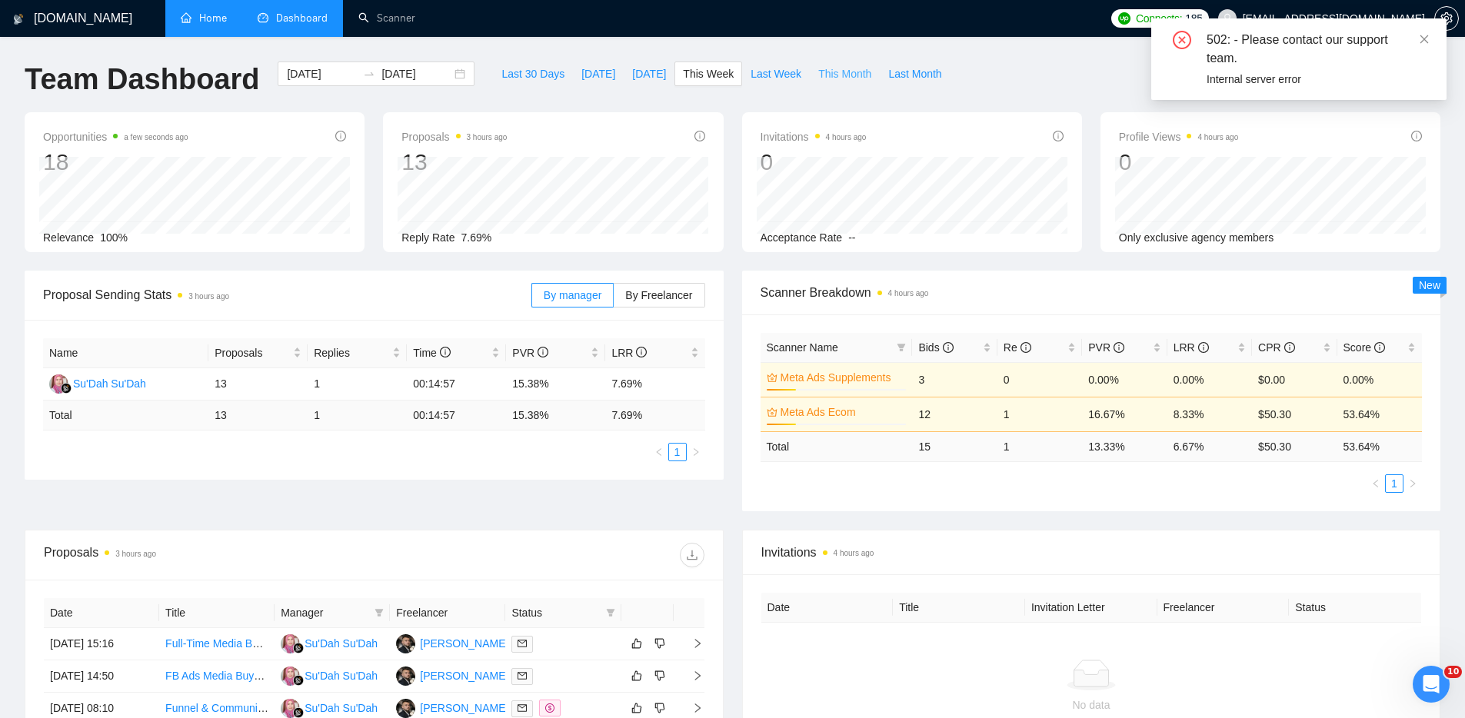
click at [857, 82] on button "This Month" at bounding box center [845, 74] width 70 height 25
type input "[DATE]"
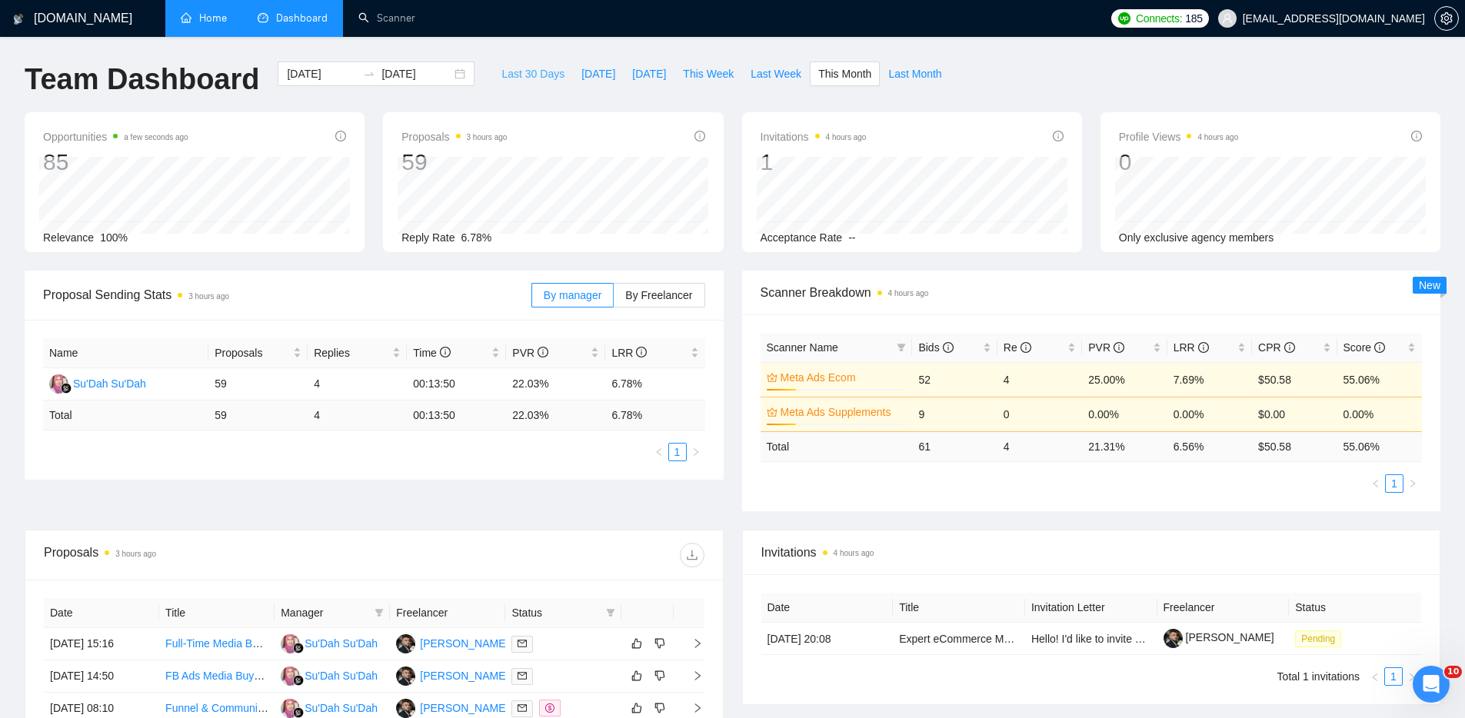
click at [515, 74] on span "Last 30 Days" at bounding box center [532, 73] width 63 height 17
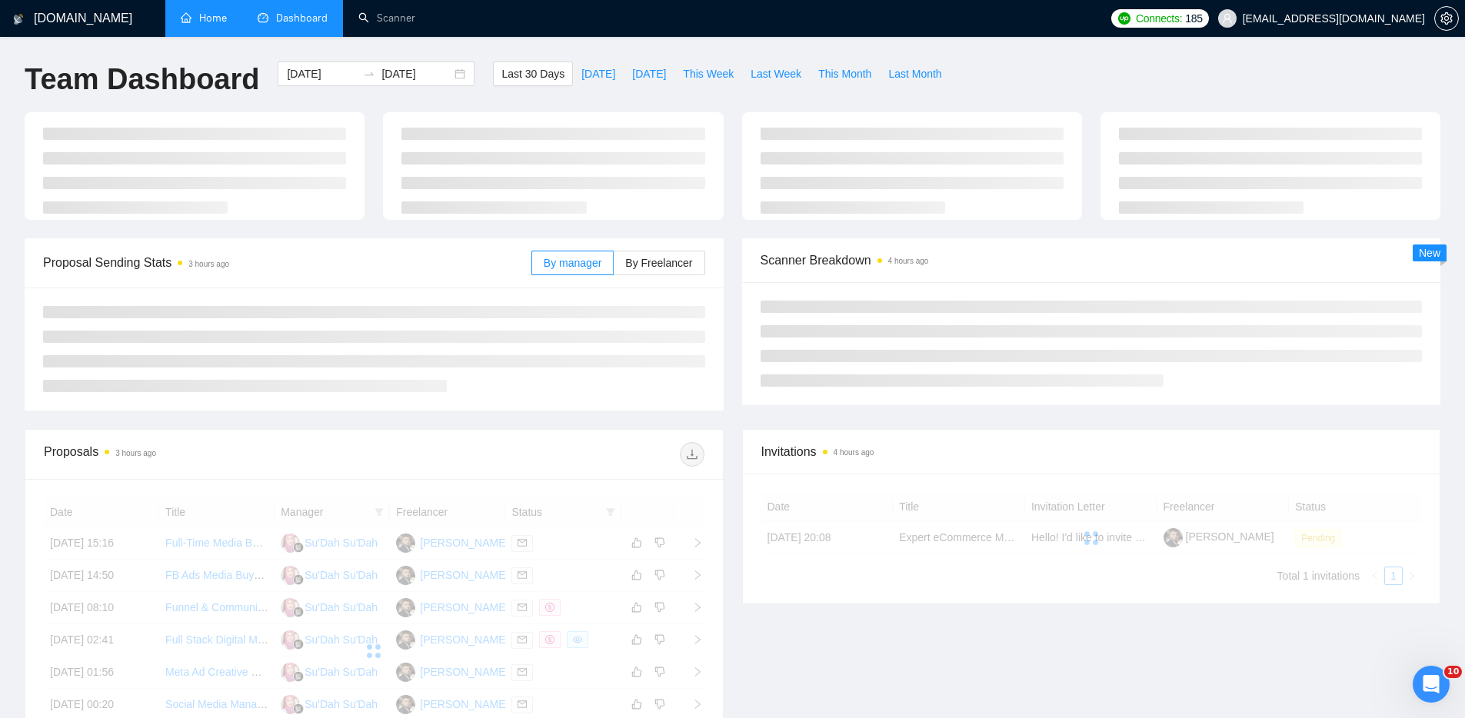
type input "[DATE]"
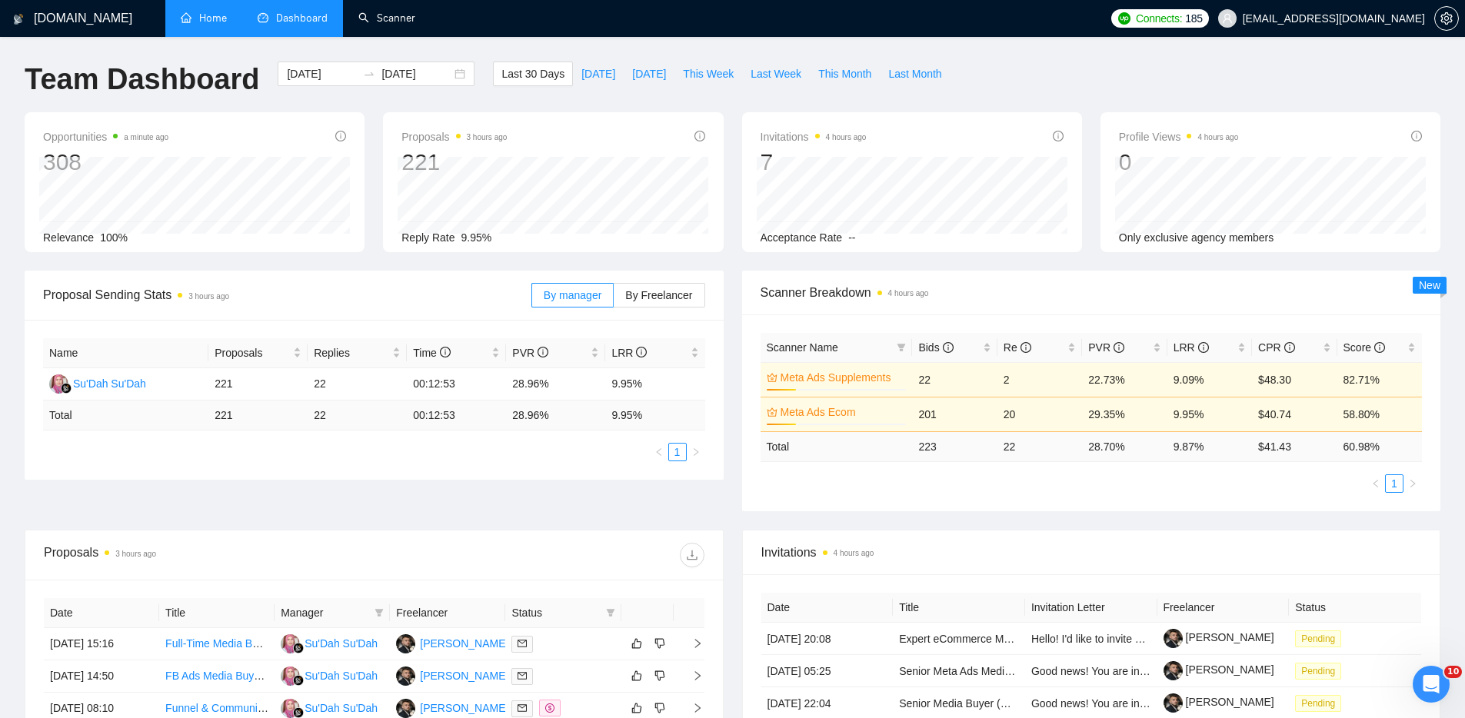
drag, startPoint x: 406, startPoint y: 25, endPoint x: 395, endPoint y: 58, distance: 34.8
click at [406, 25] on link "Scanner" at bounding box center [386, 18] width 57 height 13
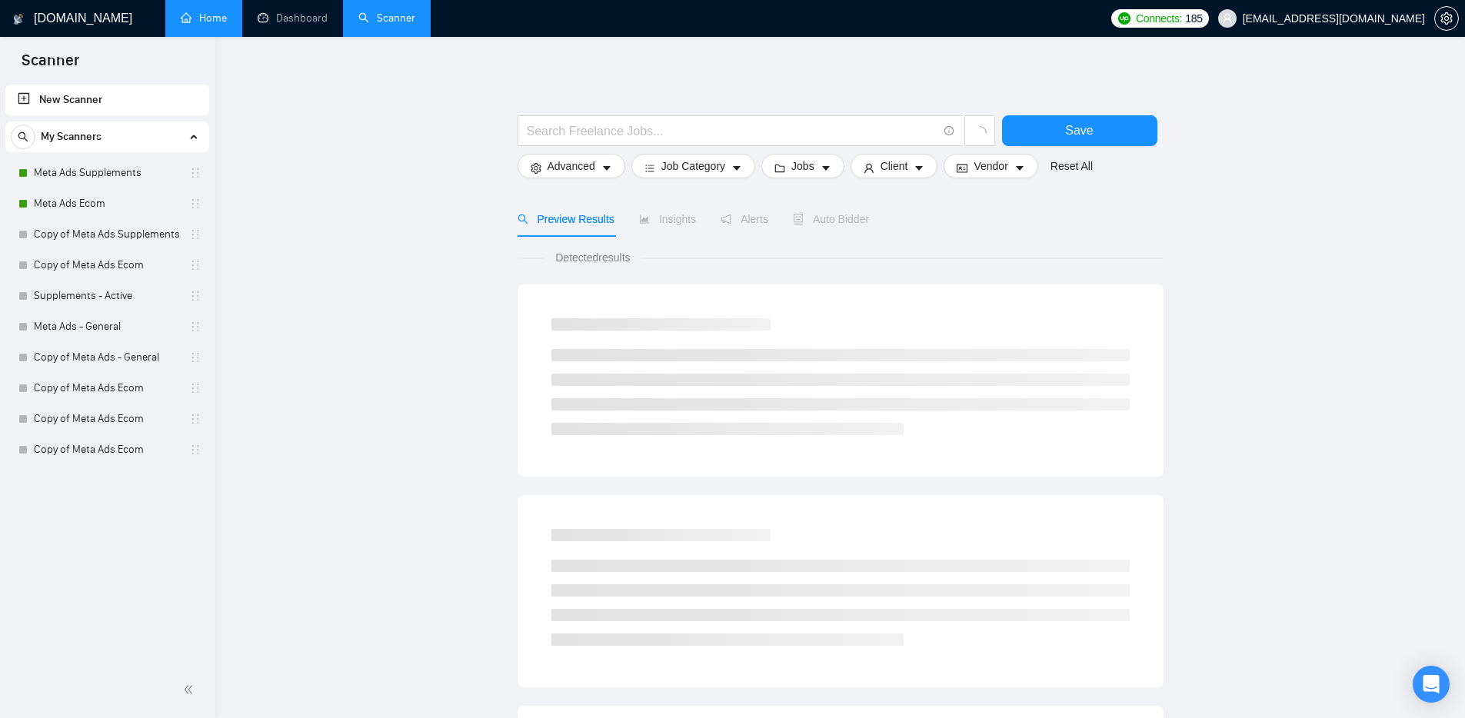
click at [201, 25] on link "Home" at bounding box center [204, 18] width 46 height 13
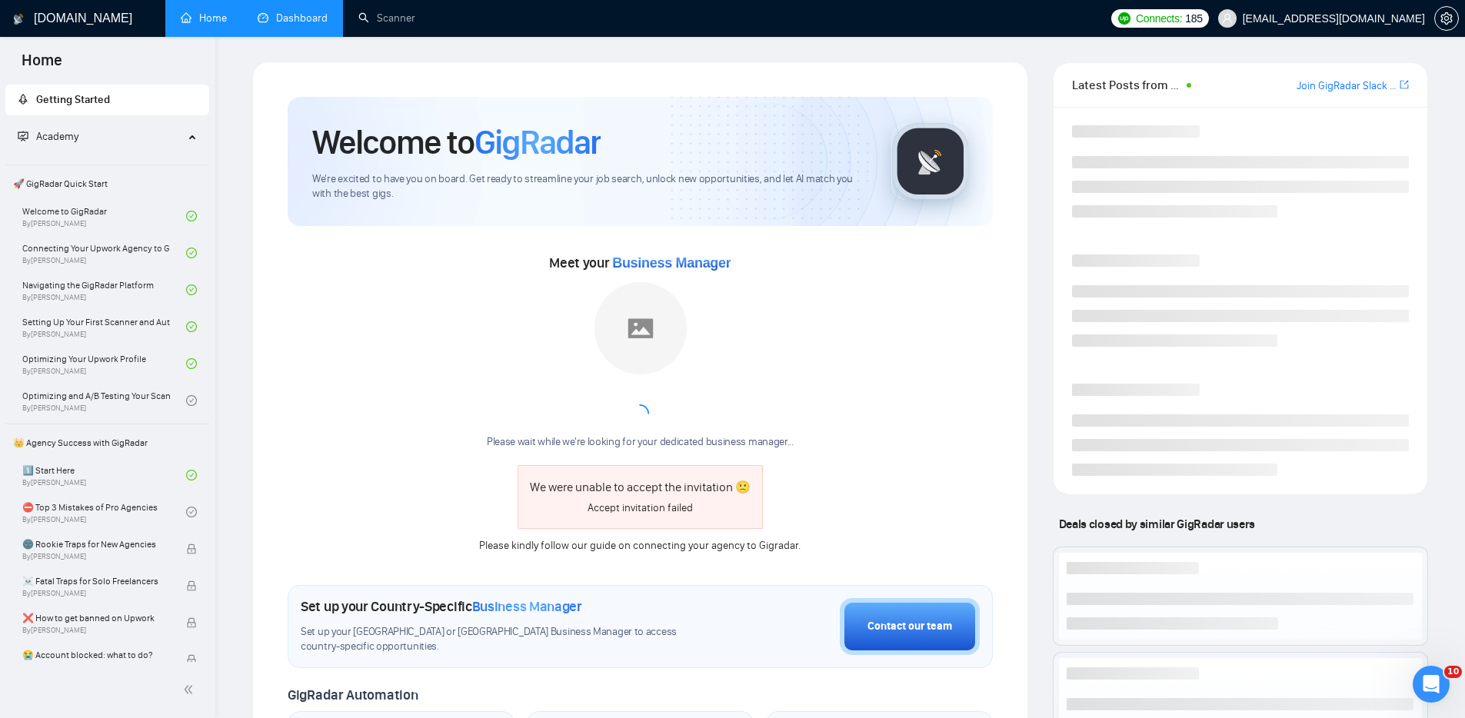
click at [299, 18] on link "Dashboard" at bounding box center [293, 18] width 70 height 13
